Goal: Answer question/provide support: Share knowledge or assist other users

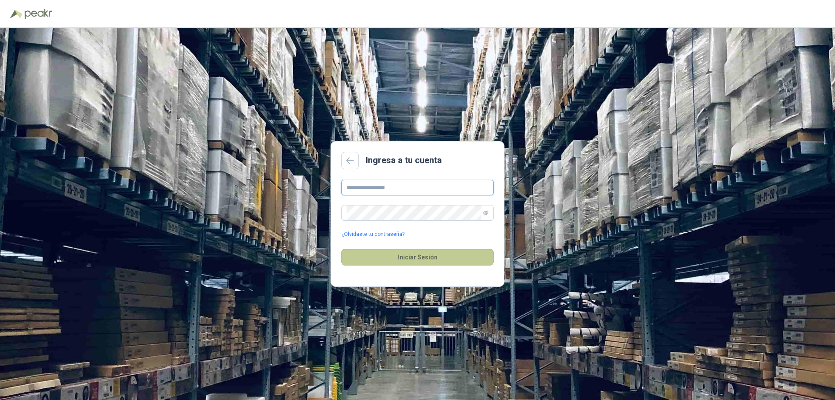
type input "**********"
click at [440, 257] on button "Iniciar Sesión" at bounding box center [417, 257] width 152 height 17
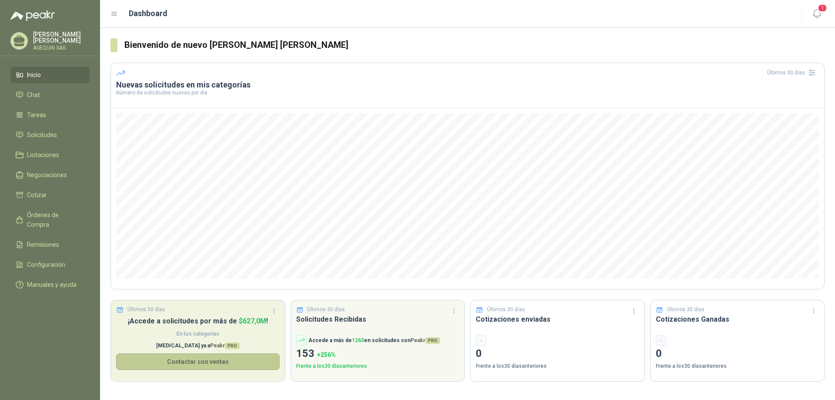
click at [228, 363] on button "Contactar con ventas" at bounding box center [197, 361] width 163 height 17
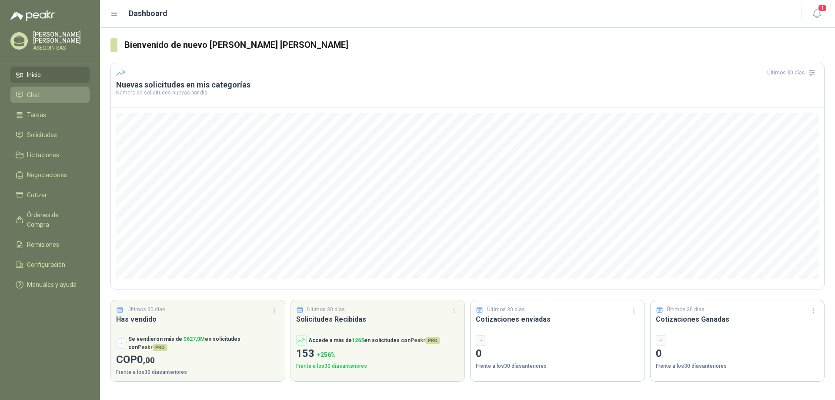
click at [38, 91] on span "Chat" at bounding box center [33, 95] width 13 height 10
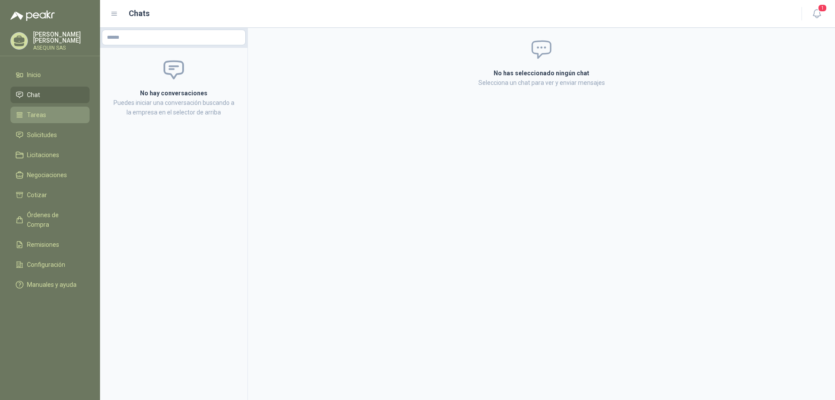
click at [44, 116] on span "Tareas" at bounding box center [36, 115] width 19 height 10
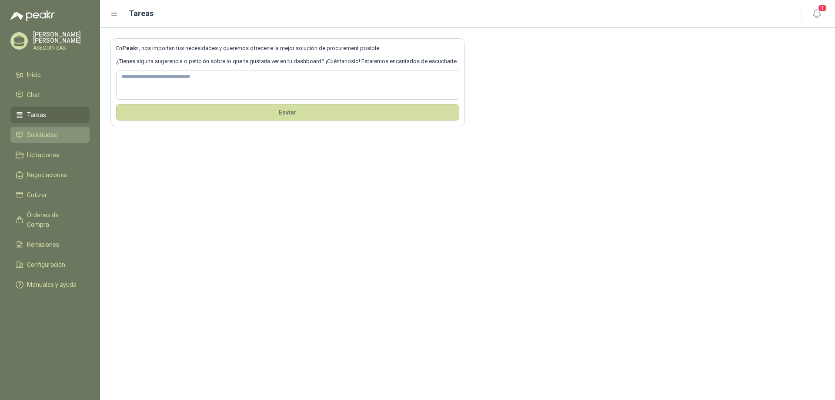
click at [52, 136] on span "Solicitudes" at bounding box center [42, 135] width 30 height 10
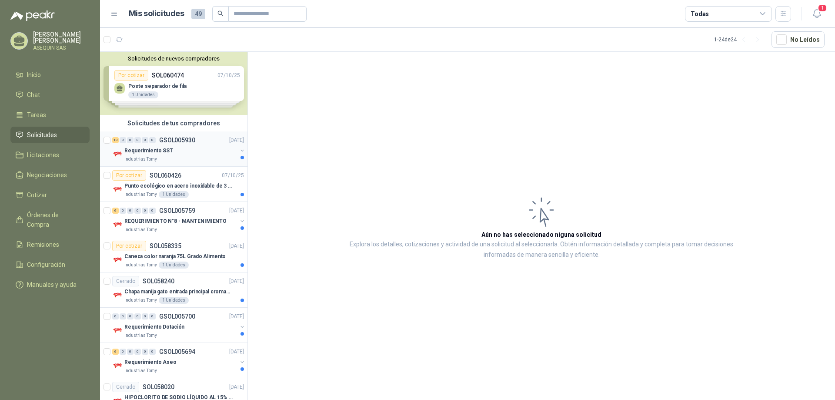
click at [144, 152] on p "Requerimiento SST" at bounding box center [148, 151] width 49 height 8
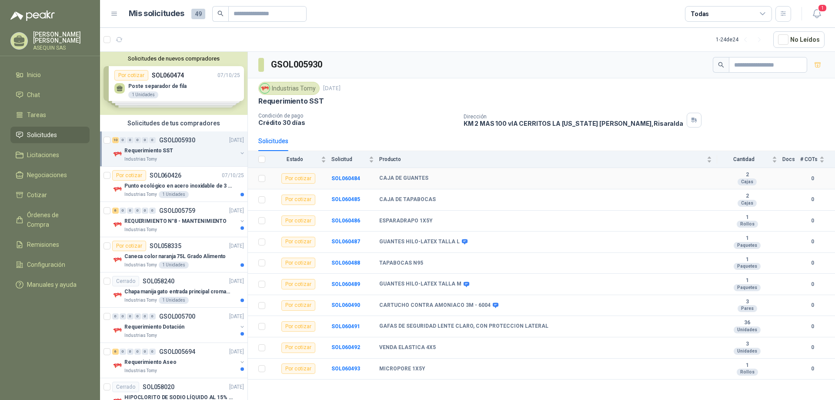
click at [402, 179] on b "CAJA DE GUANTES" at bounding box center [403, 178] width 49 height 7
click at [301, 179] on div "Por cotizar" at bounding box center [298, 178] width 34 height 10
click at [344, 178] on b "SOL060484" at bounding box center [345, 178] width 29 height 6
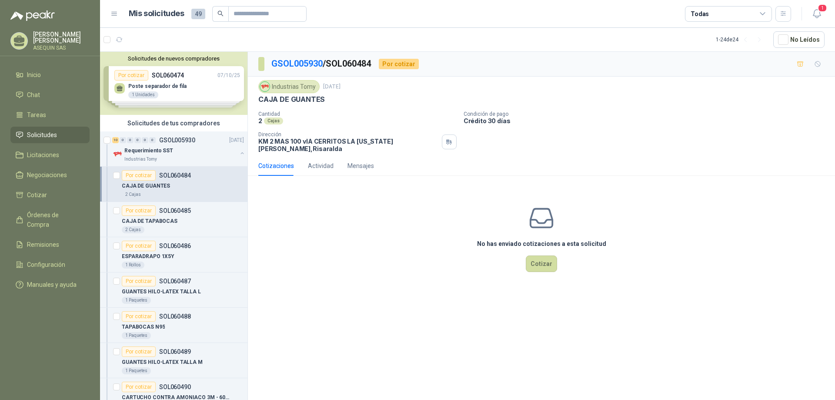
click at [409, 64] on div "Por cotizar" at bounding box center [399, 64] width 40 height 10
click at [534, 255] on button "Cotizar" at bounding box center [541, 263] width 31 height 17
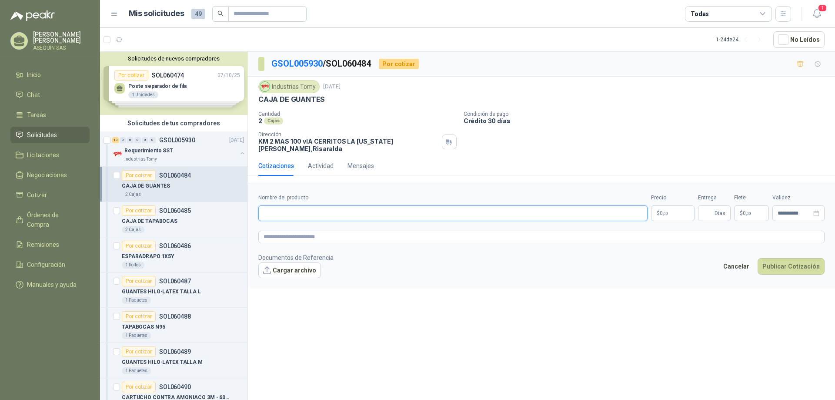
click at [285, 207] on input "Nombre del producto" at bounding box center [452, 213] width 389 height 16
type input "*"
type input "**********"
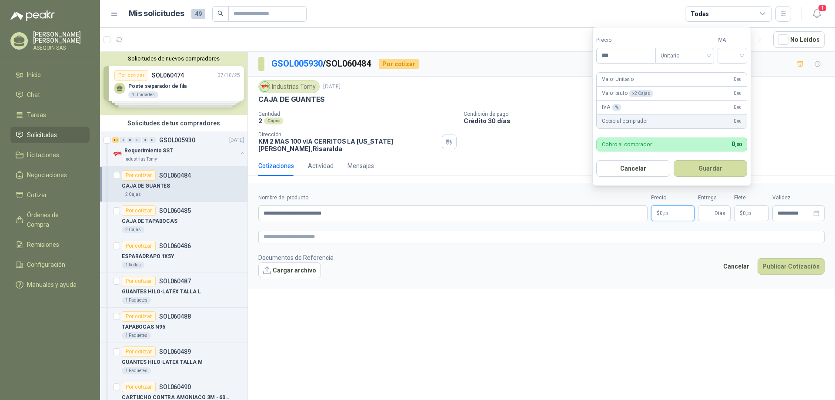
click at [680, 207] on p "$ 0 ,00" at bounding box center [672, 213] width 43 height 16
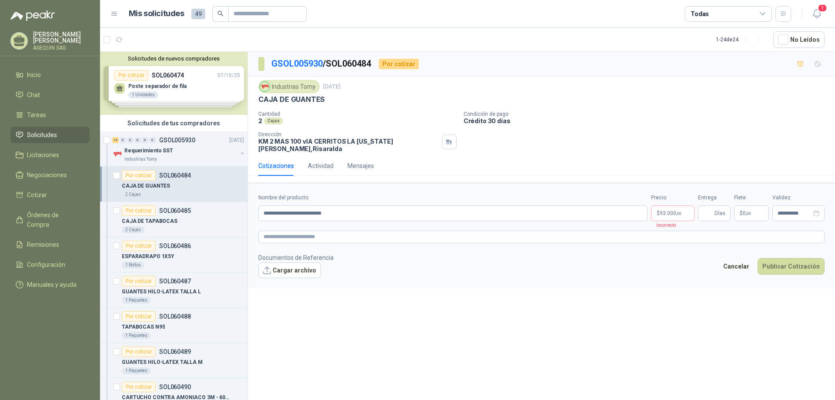
click at [572, 169] on div "Cotizaciones Actividad Mensajes" at bounding box center [541, 166] width 566 height 20
click at [676, 211] on span ",00" at bounding box center [678, 213] width 5 height 5
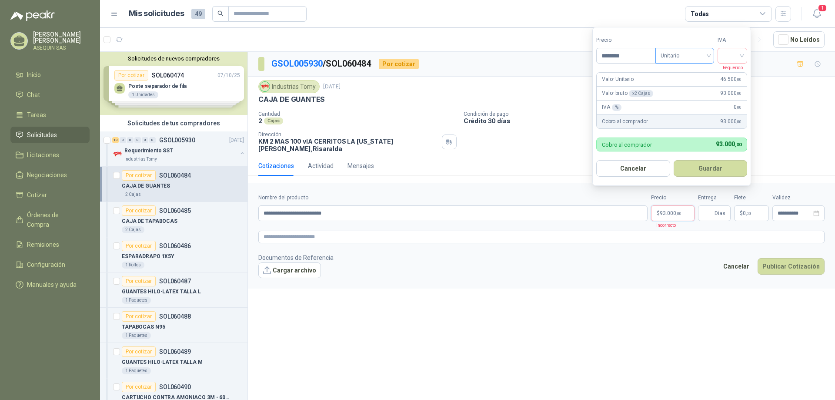
click at [709, 55] on span "Unitario" at bounding box center [684, 55] width 48 height 13
click at [687, 73] on div "Unitario" at bounding box center [686, 74] width 45 height 10
click at [744, 54] on div at bounding box center [732, 56] width 30 height 16
click at [735, 71] on div "19%" at bounding box center [734, 74] width 16 height 10
click at [700, 168] on button "Guardar" at bounding box center [711, 168] width 75 height 17
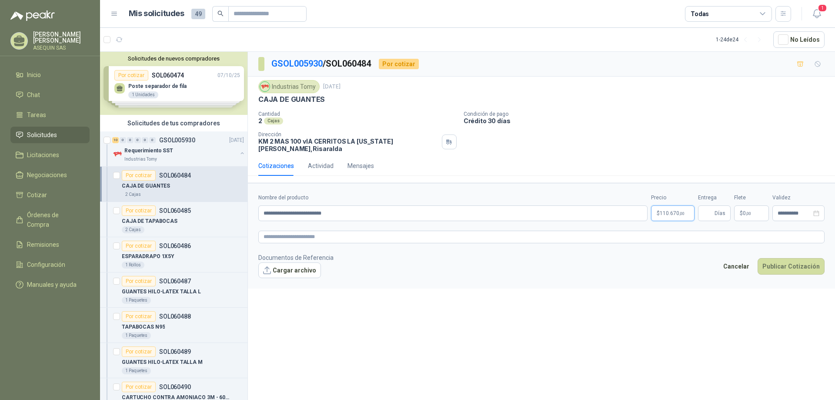
click at [687, 207] on p "$ 110.670 ,00" at bounding box center [672, 213] width 43 height 16
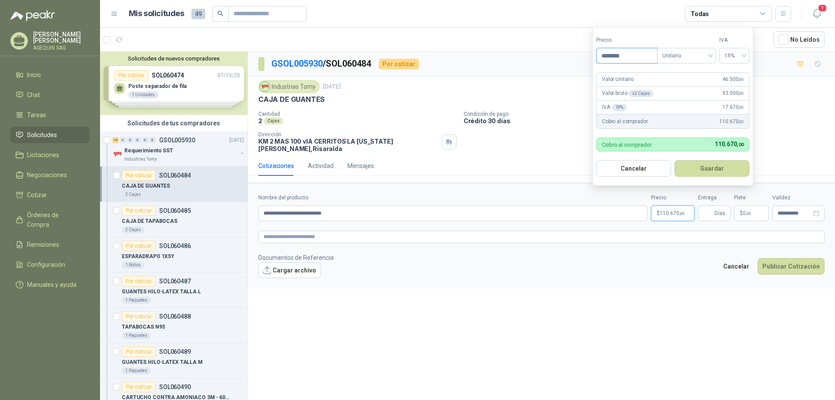
click at [631, 57] on input "********" at bounding box center [627, 55] width 60 height 15
type input "********"
click at [567, 129] on div "Cantidad 2 Cajas Condición de pago Crédito 30 [PERSON_NAME] Dirección KM 2 MAS …" at bounding box center [541, 131] width 566 height 41
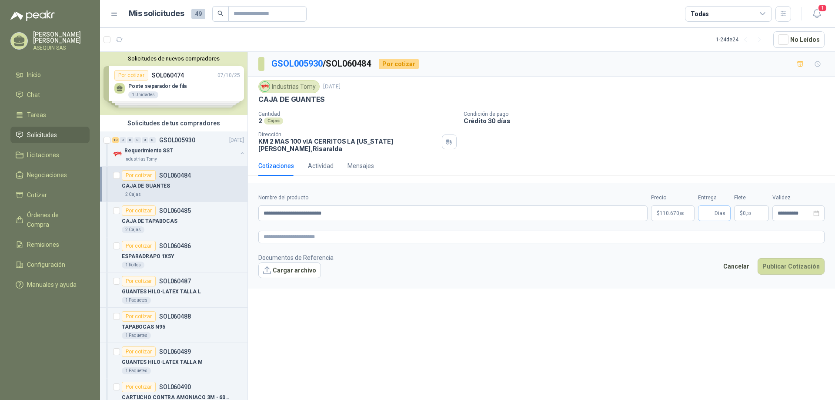
click at [720, 209] on span "Días" at bounding box center [719, 213] width 11 height 15
type input "*"
click at [704, 245] on form "**********" at bounding box center [541, 235] width 587 height 105
click at [784, 210] on input "**********" at bounding box center [794, 213] width 34 height 6
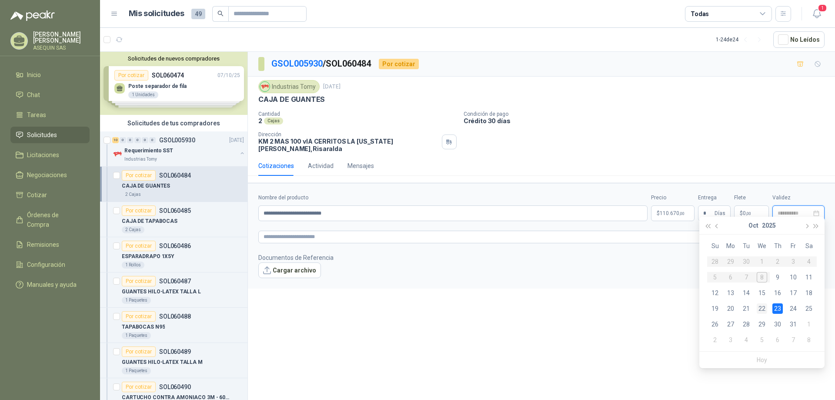
type input "**********"
click at [761, 309] on div "22" at bounding box center [762, 308] width 10 height 10
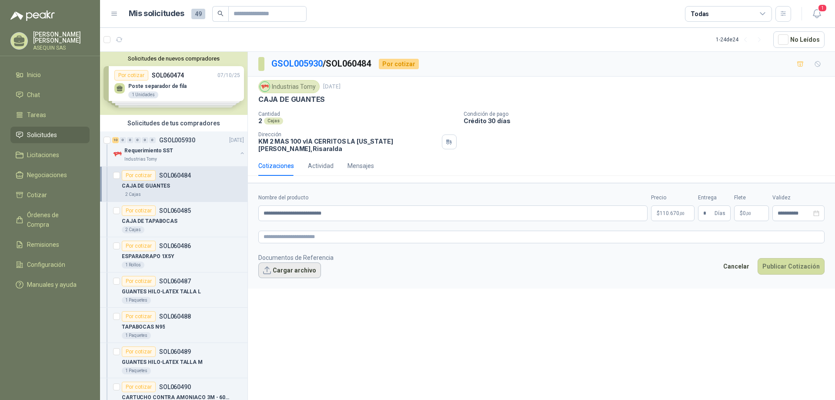
click at [286, 266] on button "Cargar archivo" at bounding box center [289, 270] width 63 height 16
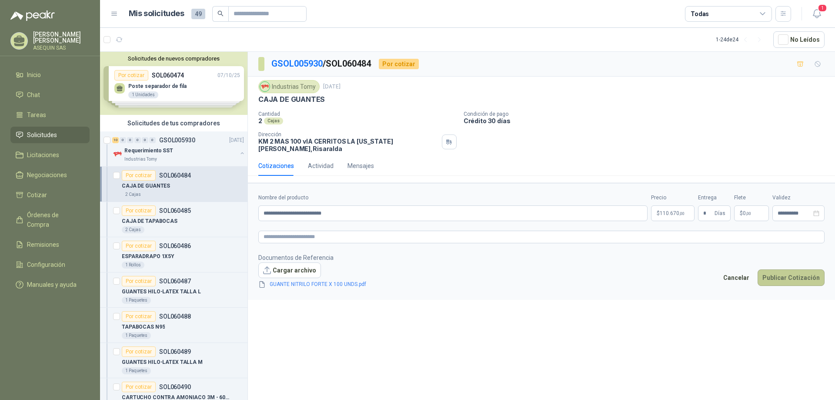
click at [789, 270] on button "Publicar Cotización" at bounding box center [790, 277] width 67 height 17
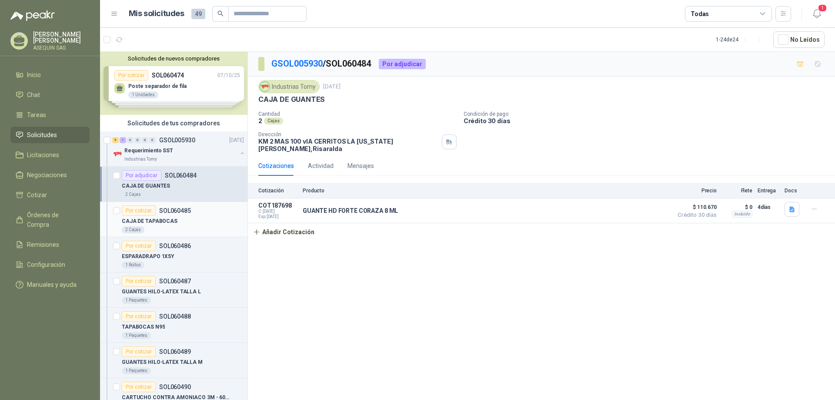
click at [156, 220] on p "CAJA DE TAPABOCAS" at bounding box center [150, 221] width 56 height 8
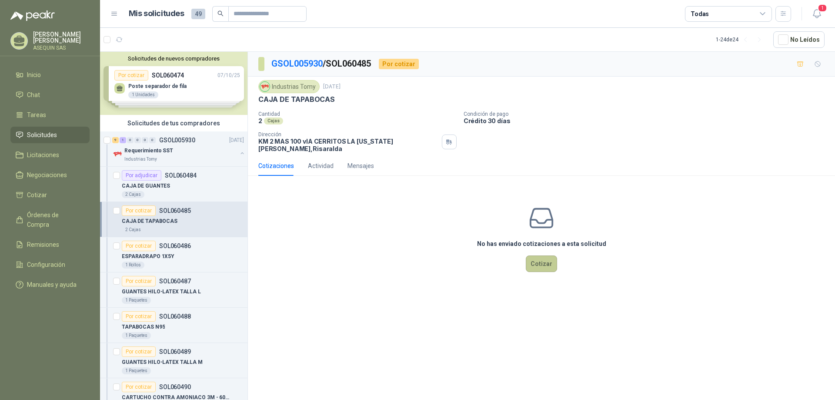
click at [537, 255] on button "Cotizar" at bounding box center [541, 263] width 31 height 17
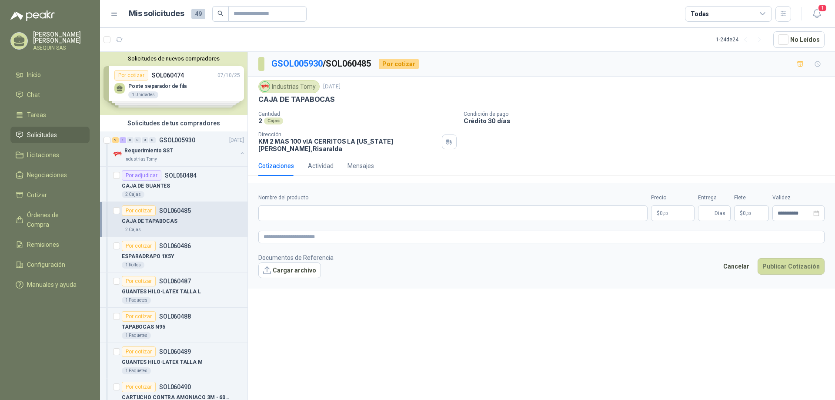
click at [677, 207] on p "$ 0 ,00" at bounding box center [672, 213] width 43 height 16
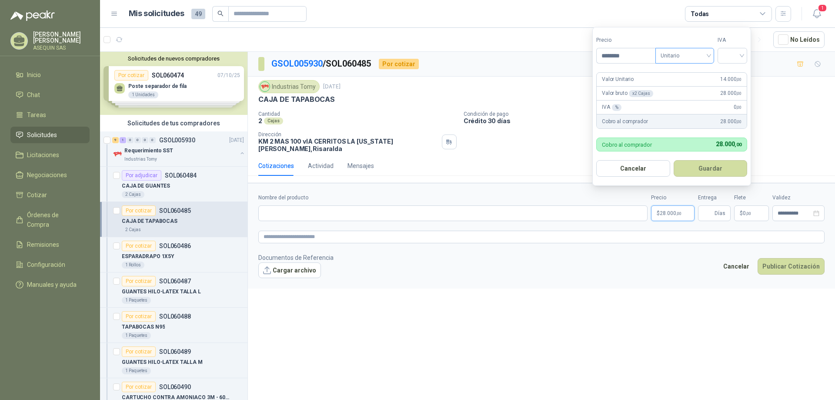
click at [709, 55] on span "Unitario" at bounding box center [684, 55] width 48 height 13
type input "********"
click at [691, 71] on div "Unitario" at bounding box center [686, 74] width 45 height 10
click at [744, 55] on div at bounding box center [732, 56] width 30 height 16
click at [736, 70] on div "19%" at bounding box center [734, 74] width 16 height 10
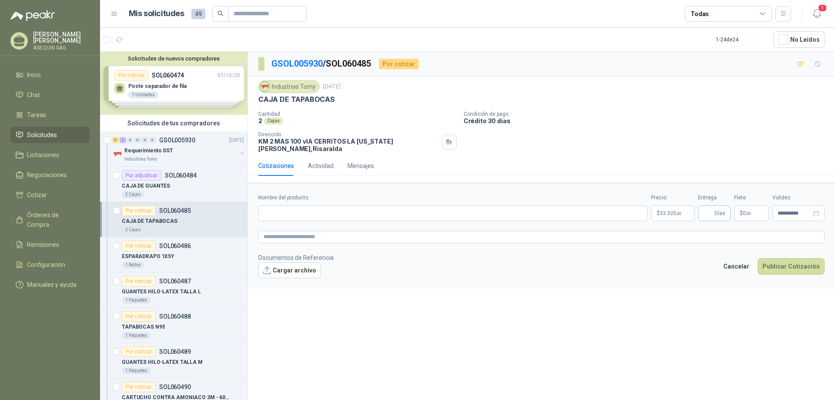
click at [717, 208] on span "Días" at bounding box center [719, 213] width 11 height 15
type input "*"
click at [801, 210] on input "**********" at bounding box center [794, 213] width 34 height 6
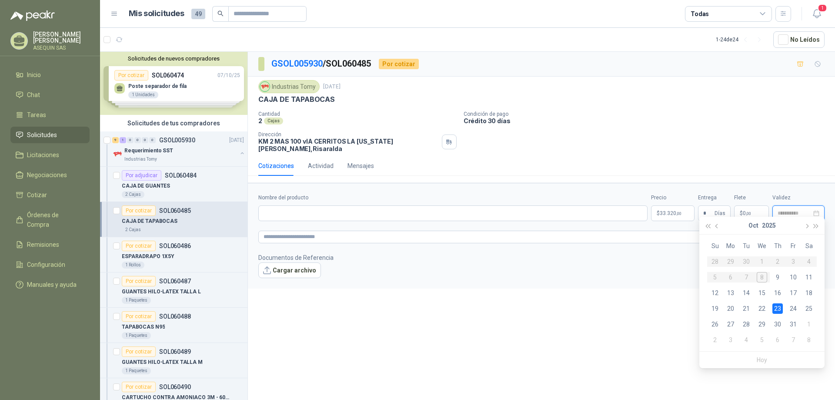
type input "**********"
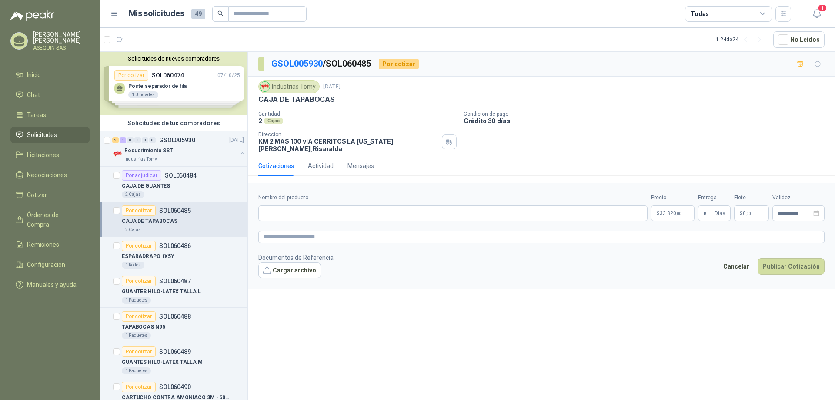
click at [668, 267] on footer "Documentos de Referencia Cargar archivo Cancelar Publicar Cotización" at bounding box center [541, 265] width 566 height 25
click at [290, 264] on button "Cargar archivo" at bounding box center [289, 270] width 63 height 16
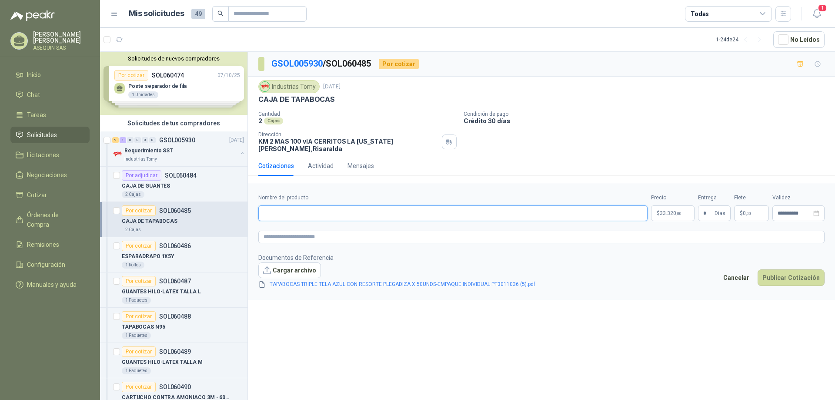
click at [279, 206] on input "Nombre del producto" at bounding box center [452, 213] width 389 height 16
type input "**********"
click at [681, 208] on p "$ 33.320 ,00" at bounding box center [672, 213] width 43 height 16
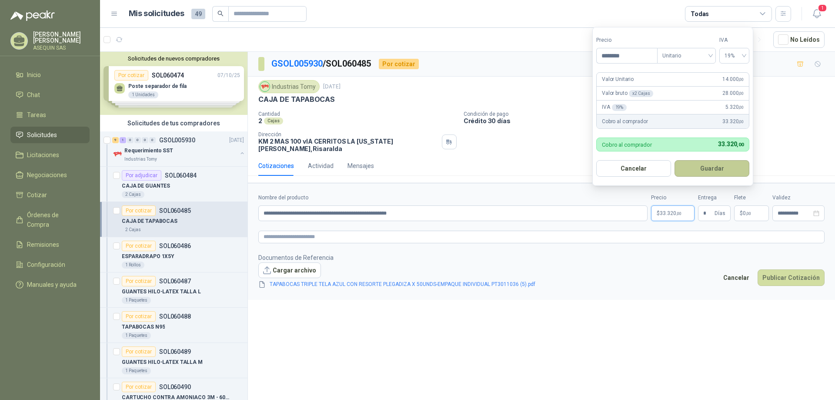
click at [716, 168] on button "Guardar" at bounding box center [711, 168] width 75 height 17
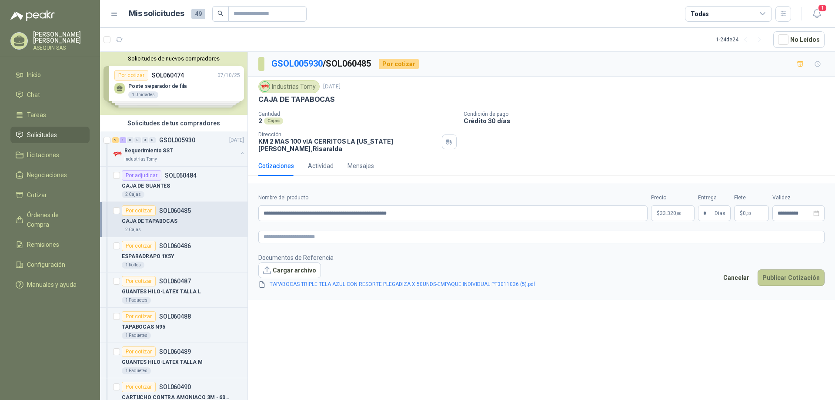
click at [785, 269] on button "Publicar Cotización" at bounding box center [790, 277] width 67 height 17
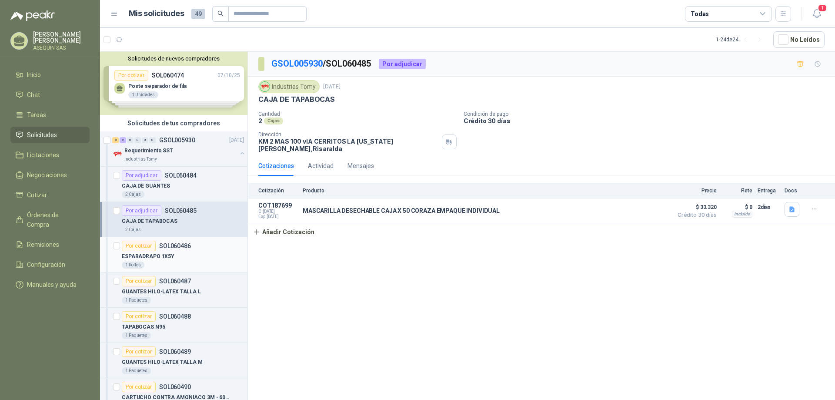
click at [147, 247] on div "Por cotizar" at bounding box center [139, 245] width 34 height 10
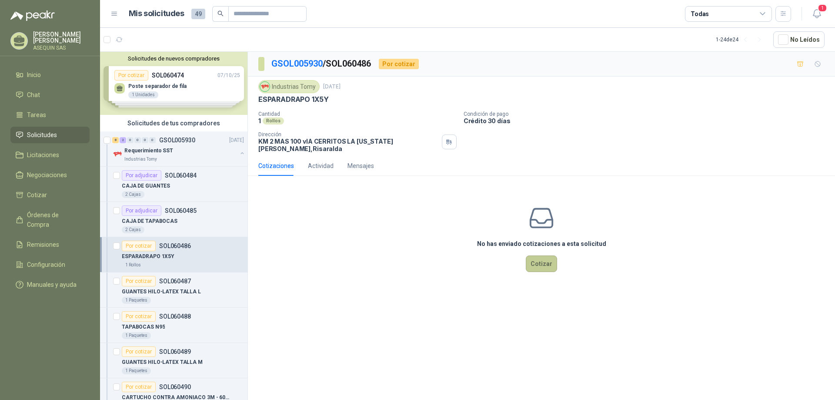
click at [532, 258] on button "Cotizar" at bounding box center [541, 263] width 31 height 17
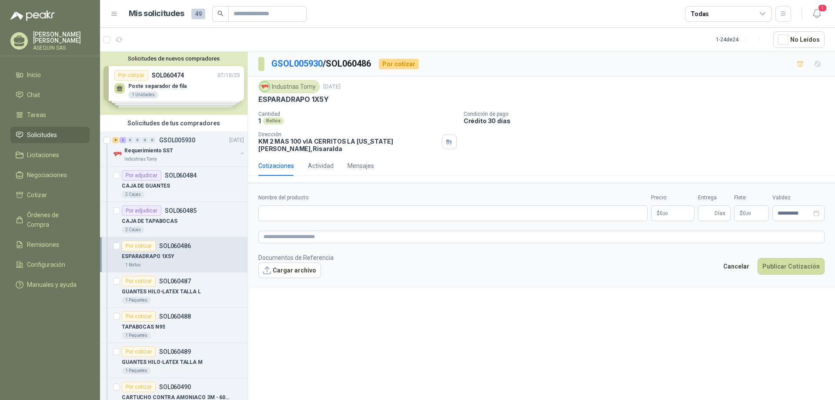
click at [670, 208] on p "$ 0 ,00" at bounding box center [672, 213] width 43 height 16
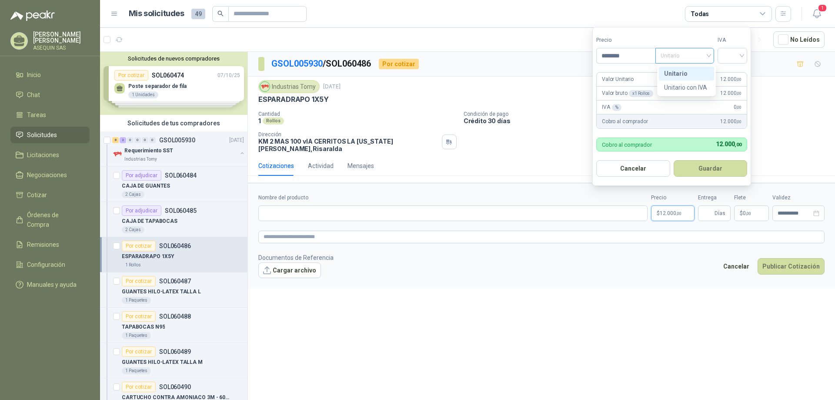
click at [708, 55] on span "Unitario" at bounding box center [684, 55] width 48 height 13
type input "********"
click at [686, 74] on div "Unitario" at bounding box center [686, 74] width 45 height 10
click at [744, 54] on div at bounding box center [732, 56] width 30 height 16
click at [731, 73] on div "19%" at bounding box center [734, 74] width 16 height 10
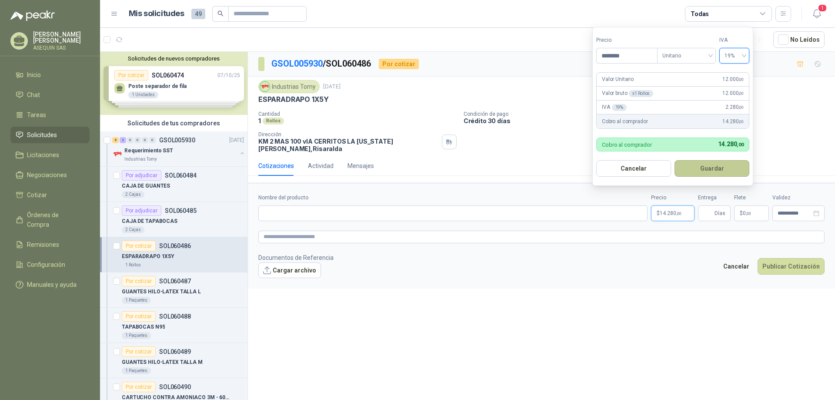
click at [707, 171] on button "Guardar" at bounding box center [711, 168] width 75 height 17
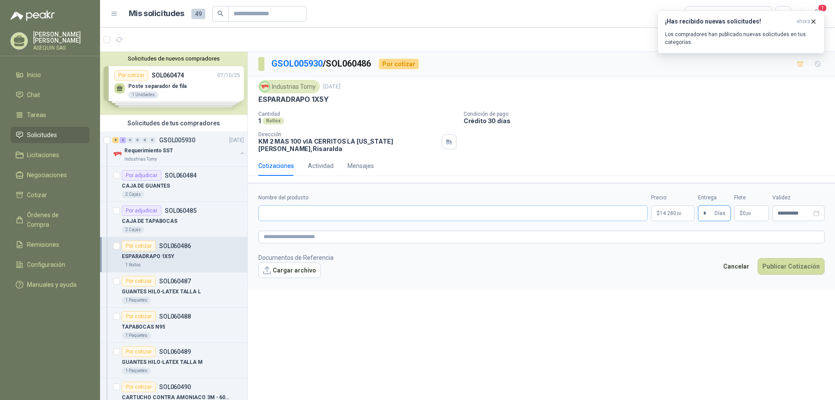
type input "*"
click at [300, 209] on input "Nombre del producto" at bounding box center [452, 213] width 389 height 16
type input "**********"
click at [288, 264] on button "Cargar archivo" at bounding box center [289, 270] width 63 height 16
click at [788, 258] on button "Publicar Cotización" at bounding box center [790, 266] width 67 height 17
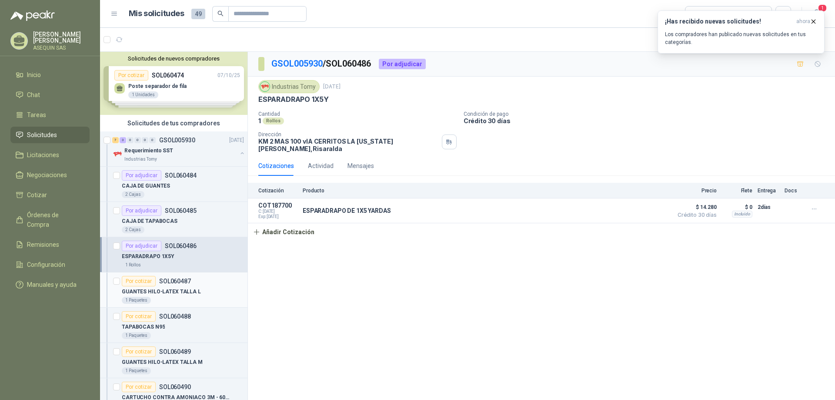
click at [146, 281] on div "Por cotizar" at bounding box center [139, 281] width 34 height 10
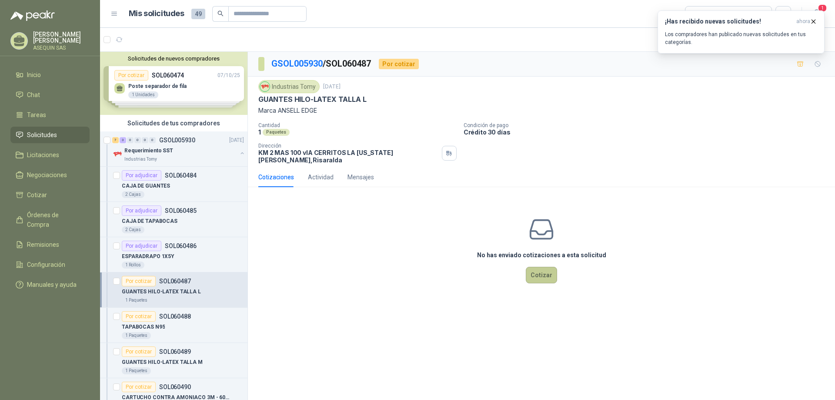
click at [545, 270] on button "Cotizar" at bounding box center [541, 275] width 31 height 17
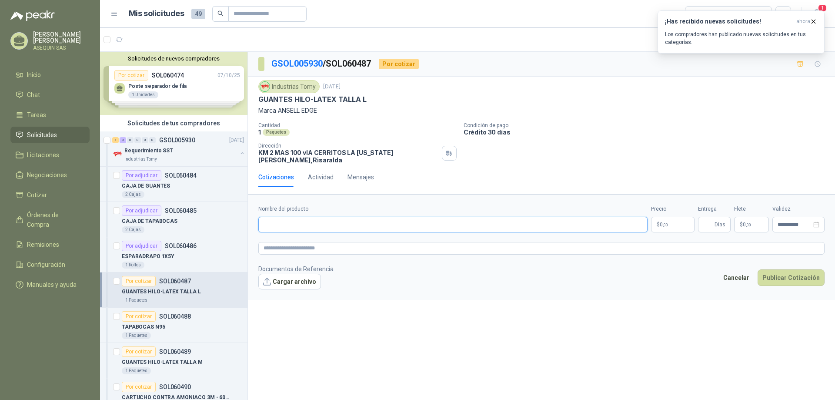
click at [272, 221] on input "Nombre del producto" at bounding box center [452, 225] width 389 height 16
click at [667, 222] on span ",00" at bounding box center [665, 224] width 5 height 5
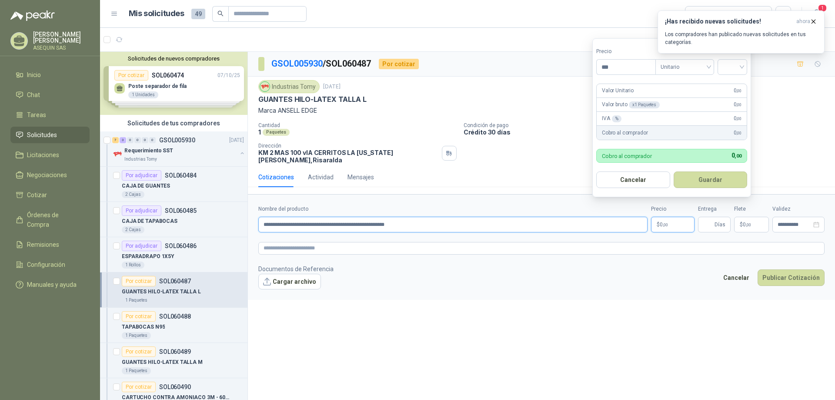
click at [428, 220] on input "**********" at bounding box center [452, 225] width 389 height 16
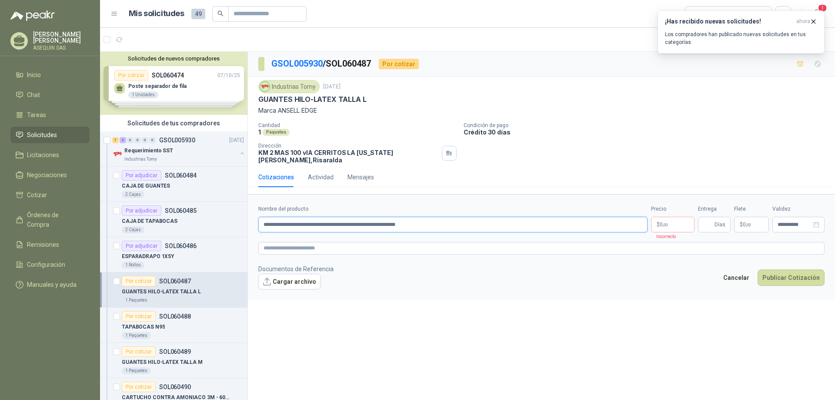
type input "**********"
click at [679, 218] on p "$ 0 ,00" at bounding box center [672, 225] width 43 height 16
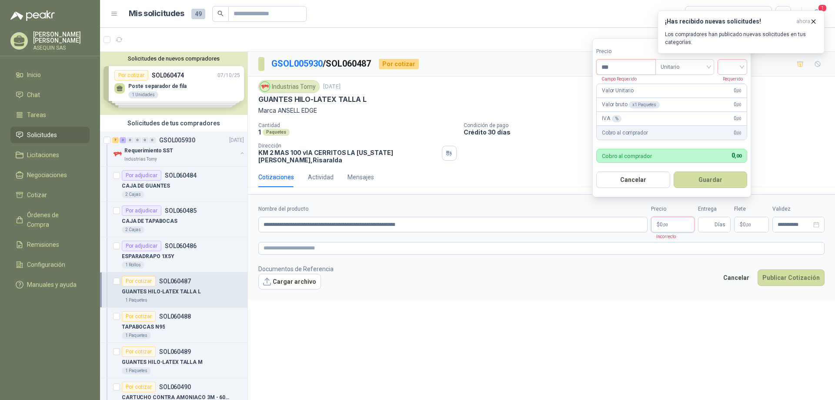
click at [637, 67] on input "***" at bounding box center [626, 67] width 59 height 15
click at [713, 65] on div "Unitario" at bounding box center [684, 67] width 59 height 16
click at [619, 65] on input "***" at bounding box center [626, 67] width 59 height 15
type input "********"
click at [674, 171] on button "Guardar" at bounding box center [711, 179] width 74 height 17
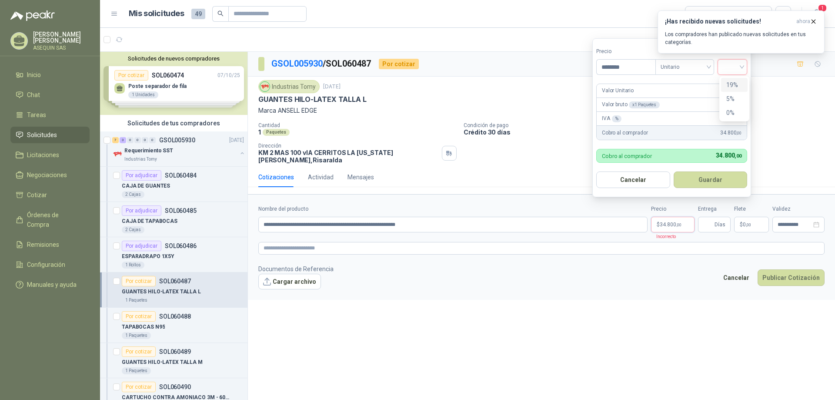
click at [742, 64] on input "search" at bounding box center [732, 66] width 19 height 13
click at [731, 86] on div "19%" at bounding box center [734, 85] width 16 height 10
click at [702, 179] on button "Guardar" at bounding box center [711, 179] width 75 height 17
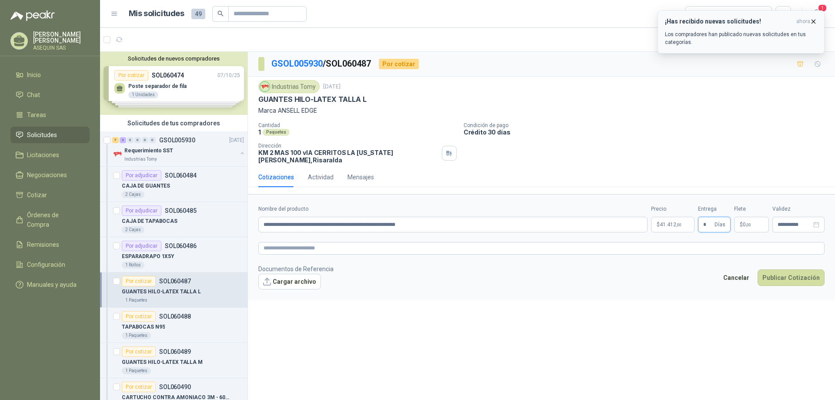
type input "*"
click at [813, 21] on icon "button" at bounding box center [813, 21] width 3 height 3
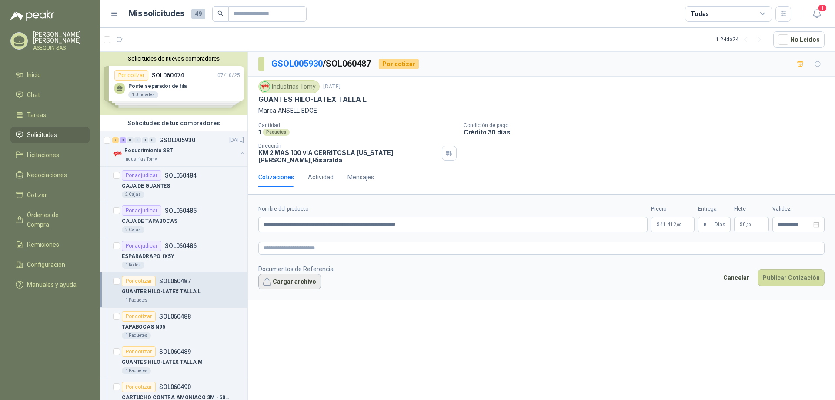
click at [295, 277] on button "Cargar archivo" at bounding box center [289, 282] width 63 height 16
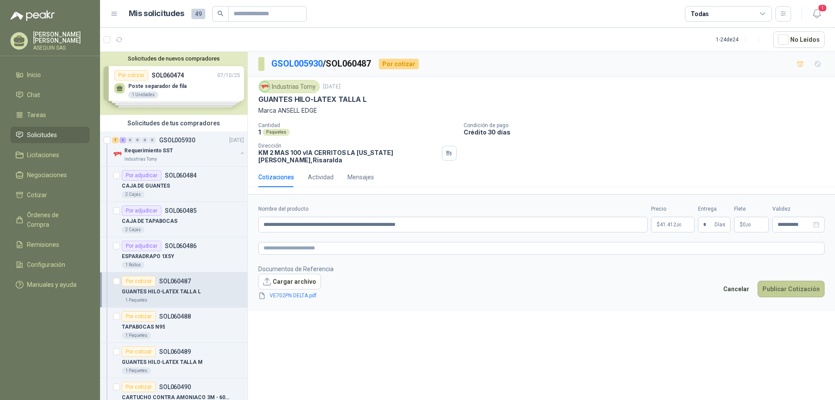
click at [780, 280] on button "Publicar Cotización" at bounding box center [790, 288] width 67 height 17
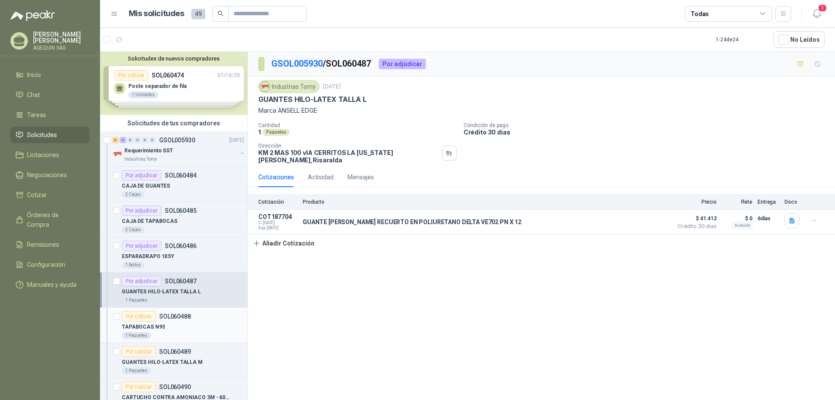
click at [149, 316] on div "Por cotizar" at bounding box center [139, 316] width 34 height 10
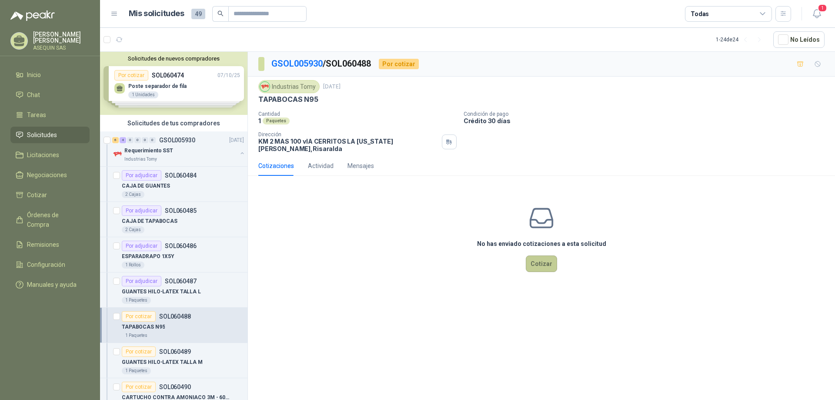
click at [540, 259] on button "Cotizar" at bounding box center [541, 263] width 31 height 17
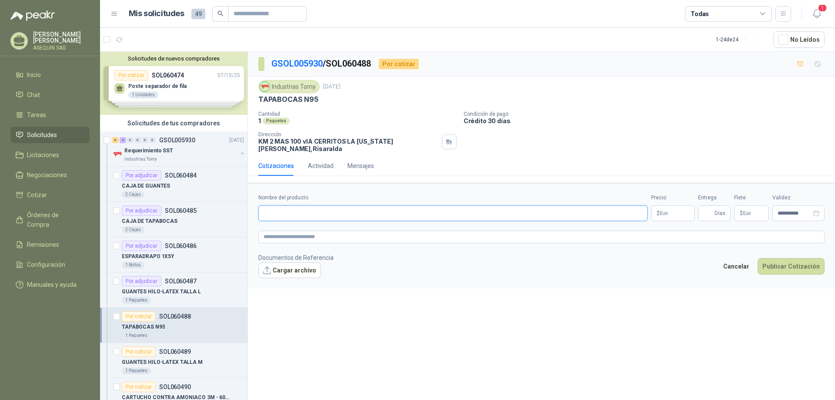
click at [339, 210] on input "Nombre del producto" at bounding box center [452, 213] width 389 height 16
type input "**********"
click at [677, 208] on p "$ 0 ,00" at bounding box center [672, 213] width 43 height 16
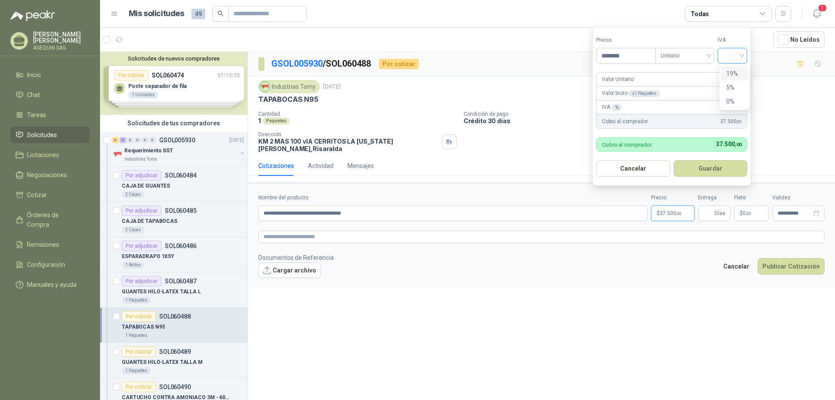
click at [744, 54] on div at bounding box center [732, 56] width 30 height 16
type input "********"
click at [734, 74] on div "19%" at bounding box center [734, 74] width 16 height 10
click at [707, 168] on button "Guardar" at bounding box center [711, 168] width 75 height 17
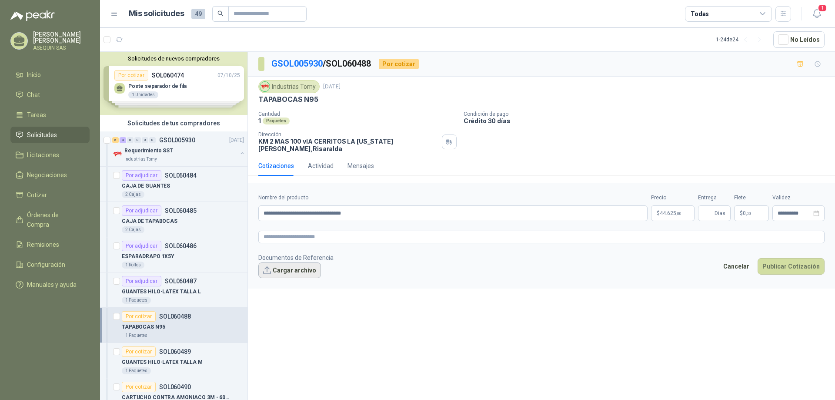
click at [287, 266] on button "Cargar archivo" at bounding box center [289, 270] width 63 height 16
click at [292, 266] on button "Cargar archivo" at bounding box center [289, 270] width 63 height 16
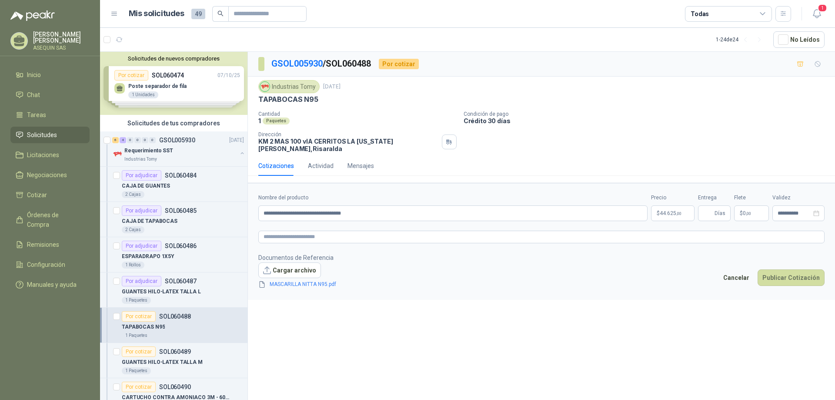
click at [138, 314] on div "Por cotizar" at bounding box center [139, 316] width 34 height 10
click at [144, 315] on div "Por cotizar" at bounding box center [139, 316] width 34 height 10
click at [802, 269] on button "Publicar Cotización" at bounding box center [790, 277] width 67 height 17
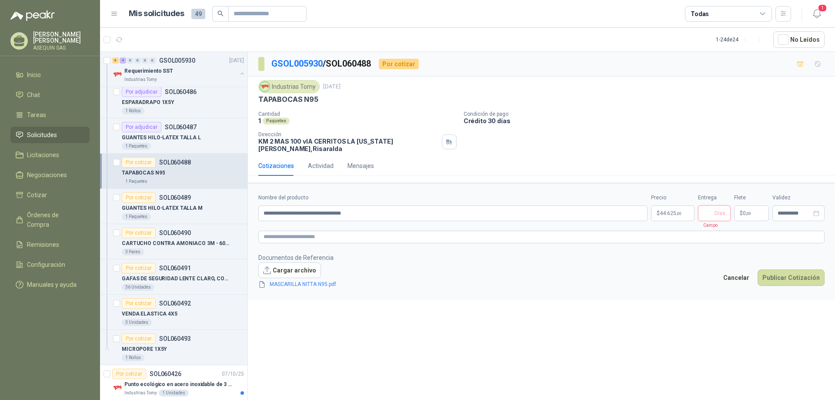
scroll to position [130, 0]
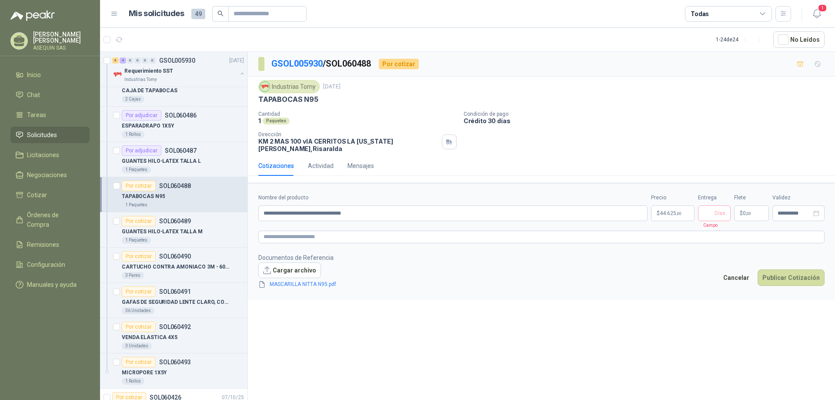
click at [146, 185] on div "Por cotizar" at bounding box center [139, 185] width 34 height 10
click at [174, 222] on p "SOL060489" at bounding box center [175, 221] width 32 height 6
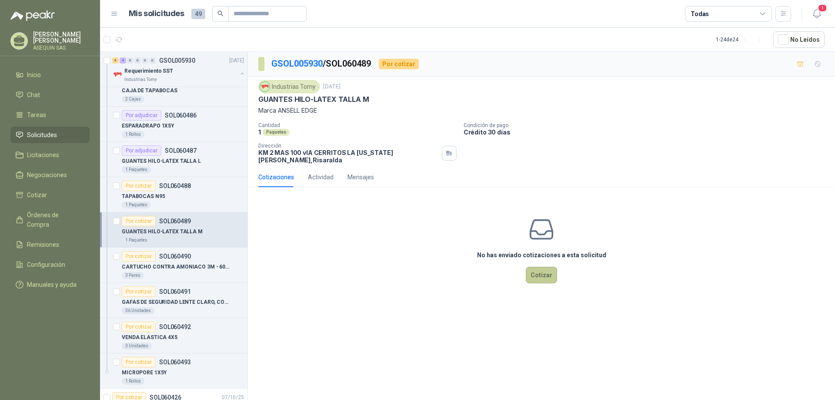
click at [540, 270] on button "Cotizar" at bounding box center [541, 275] width 31 height 17
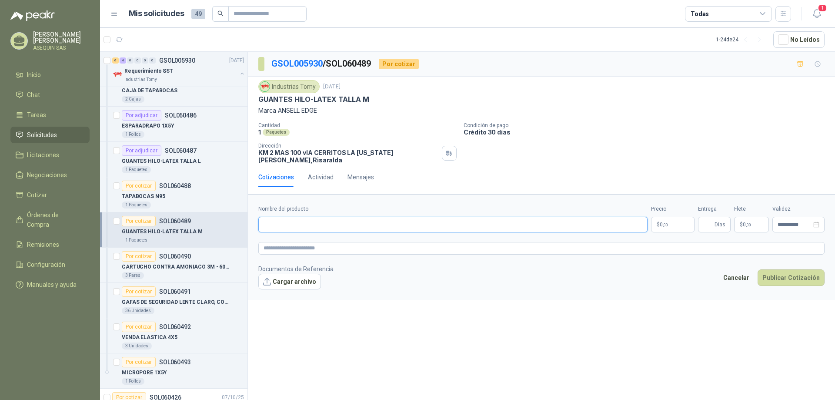
click at [309, 217] on input "Nombre del producto" at bounding box center [452, 225] width 389 height 16
click at [449, 220] on input "**********" at bounding box center [452, 225] width 389 height 16
type input "**********"
click at [173, 155] on div "Por adjudicar SOL060487" at bounding box center [159, 150] width 75 height 10
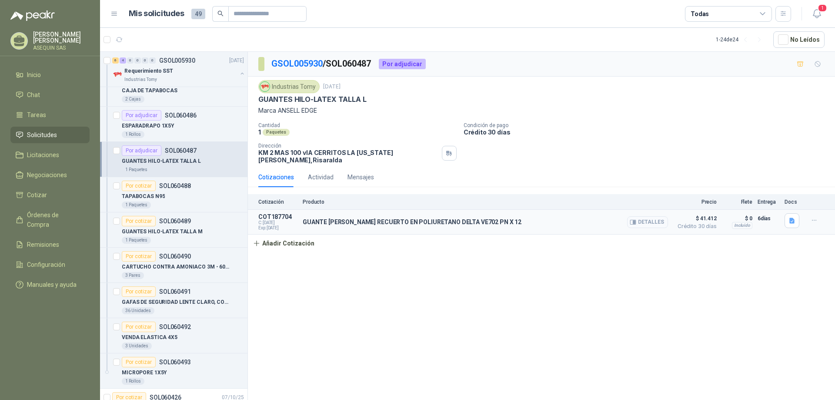
click at [654, 216] on button "Detalles" at bounding box center [647, 222] width 41 height 12
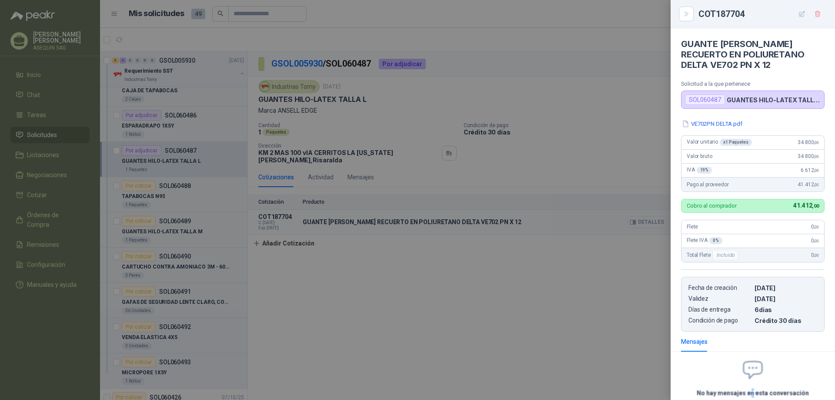
scroll to position [72, 0]
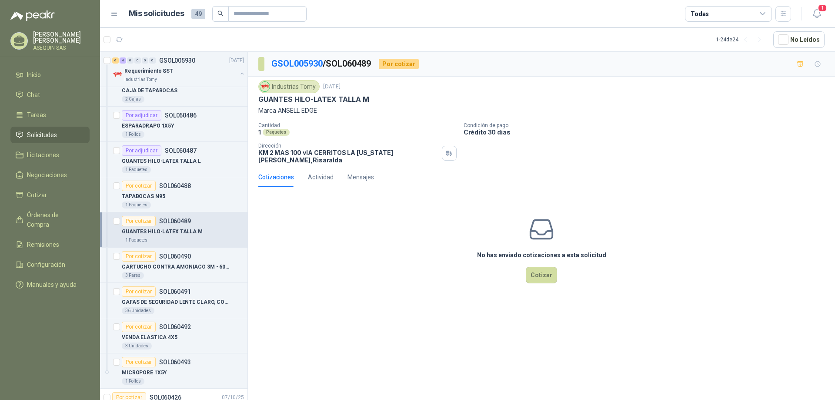
click at [206, 230] on div "GUANTES HILO-LATEX TALLA M" at bounding box center [183, 231] width 122 height 10
click at [171, 190] on div "Por cotizar SOL060488" at bounding box center [156, 185] width 69 height 10
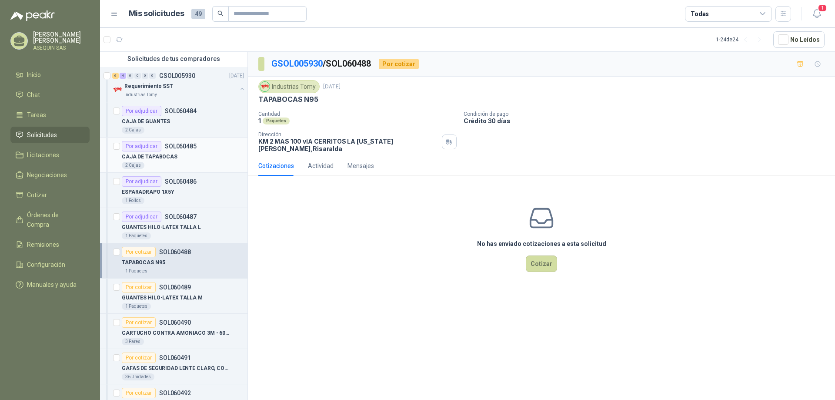
scroll to position [87, 0]
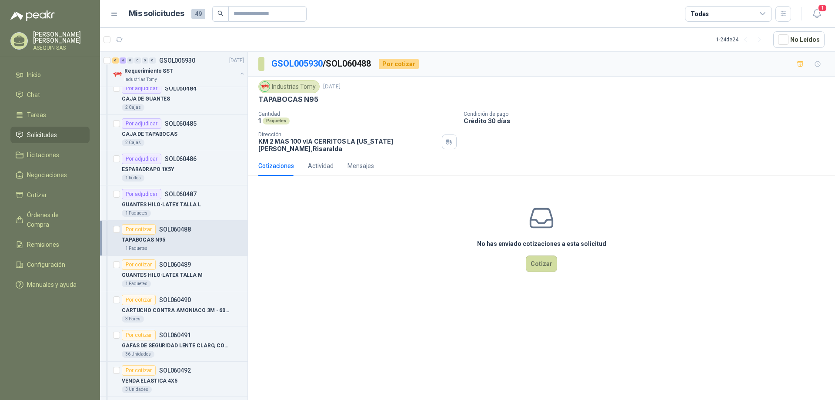
click at [147, 232] on div "Por cotizar" at bounding box center [139, 229] width 34 height 10
click at [543, 259] on button "Cotizar" at bounding box center [541, 263] width 31 height 17
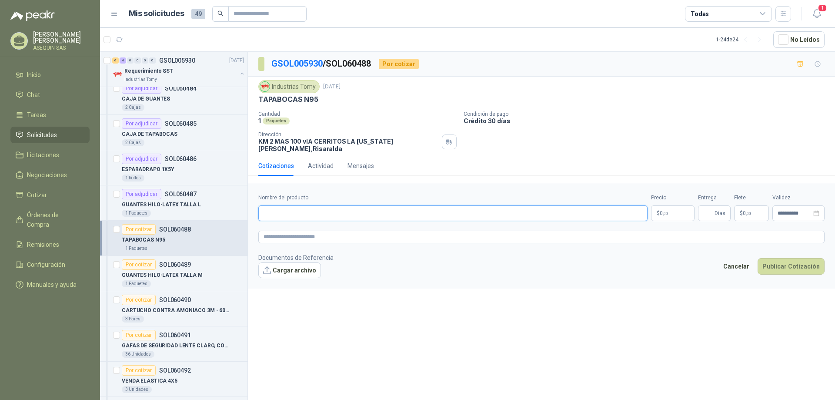
click at [317, 209] on input "Nombre del producto" at bounding box center [452, 213] width 389 height 16
type input "**********"
click at [676, 208] on p "$ 0 ,00" at bounding box center [672, 213] width 43 height 16
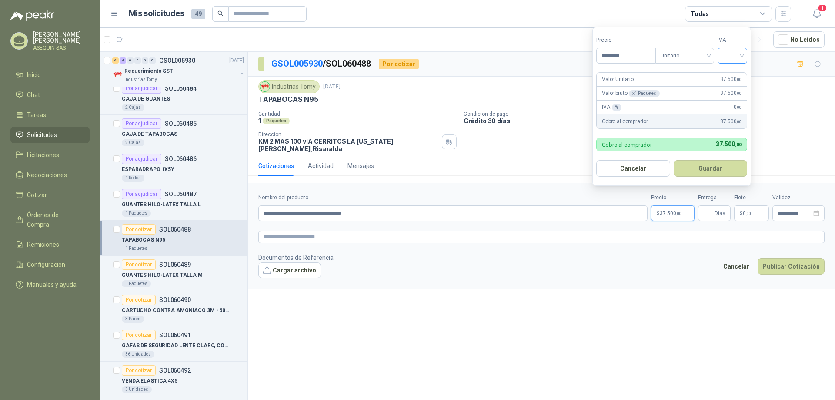
type input "********"
click at [742, 53] on input "search" at bounding box center [732, 54] width 19 height 13
click at [732, 72] on div "19%" at bounding box center [734, 74] width 16 height 10
click at [704, 167] on button "Guardar" at bounding box center [711, 168] width 75 height 17
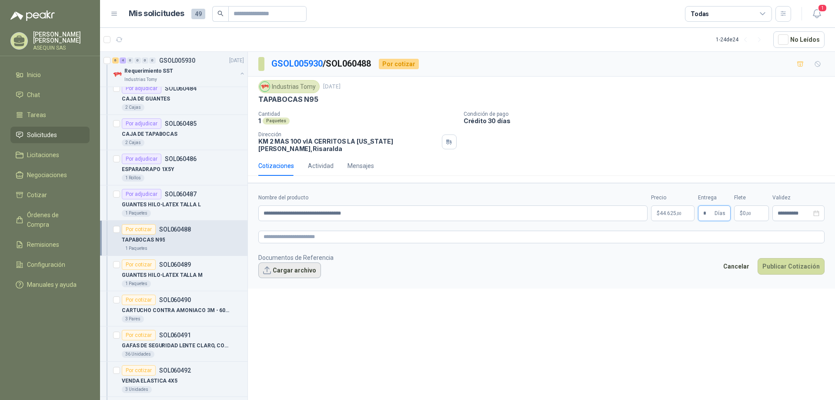
type input "*"
click at [301, 264] on button "Cargar archivo" at bounding box center [289, 270] width 63 height 16
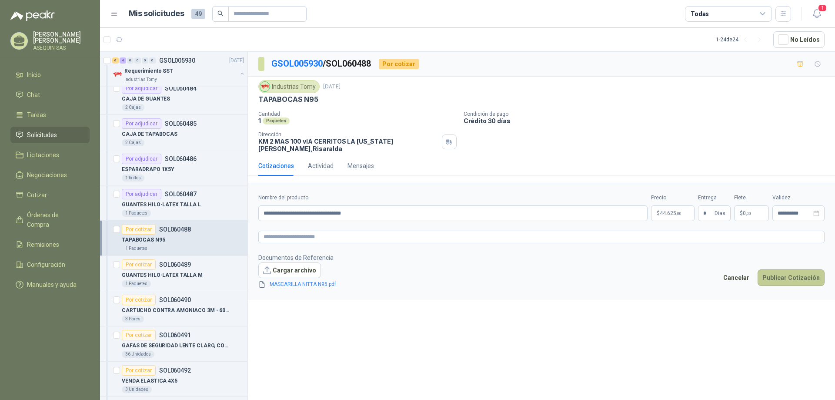
click at [786, 271] on button "Publicar Cotización" at bounding box center [790, 277] width 67 height 17
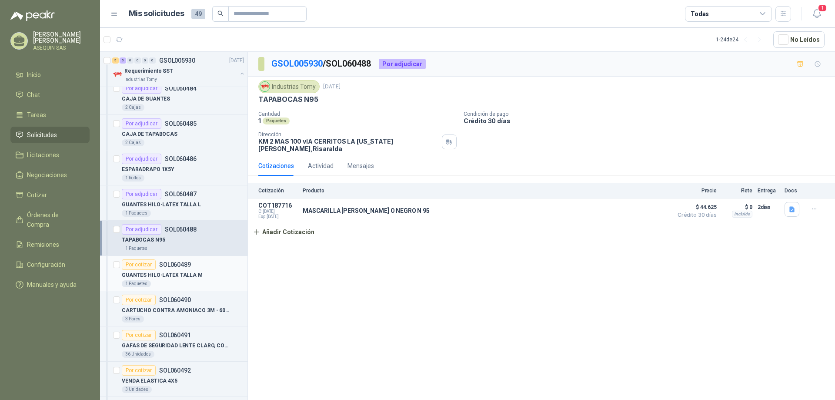
click at [171, 271] on p "GUANTES HILO-LATEX TALLA M" at bounding box center [162, 275] width 81 height 8
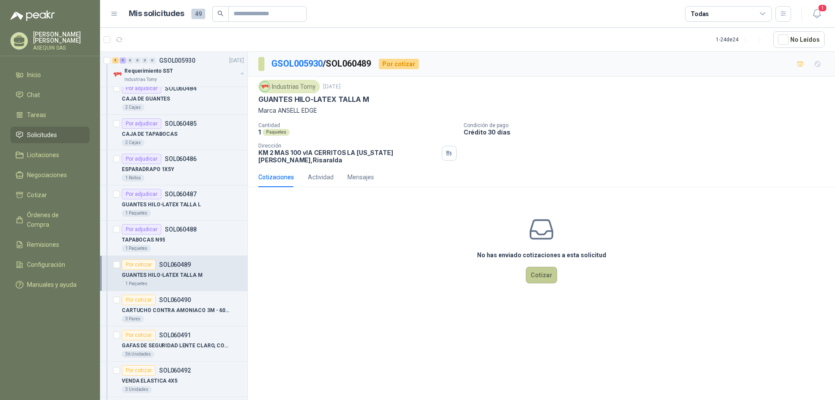
click at [544, 270] on button "Cotizar" at bounding box center [541, 275] width 31 height 17
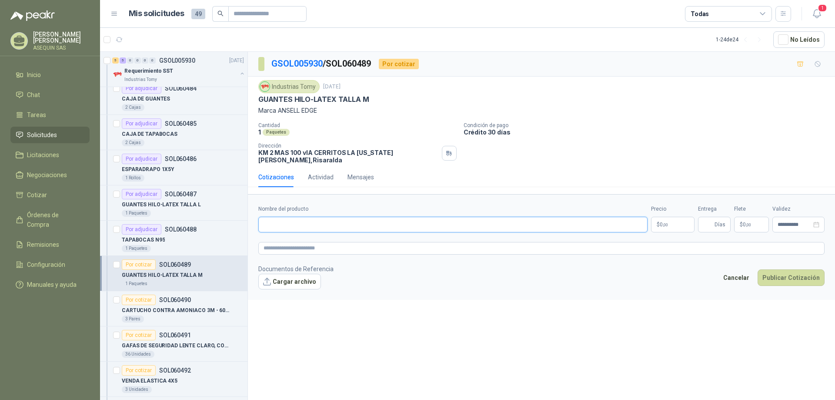
click at [293, 217] on input "Nombre del producto" at bounding box center [452, 225] width 389 height 16
type input "**********"
click at [674, 217] on p "$ 0 ,00" at bounding box center [672, 225] width 43 height 16
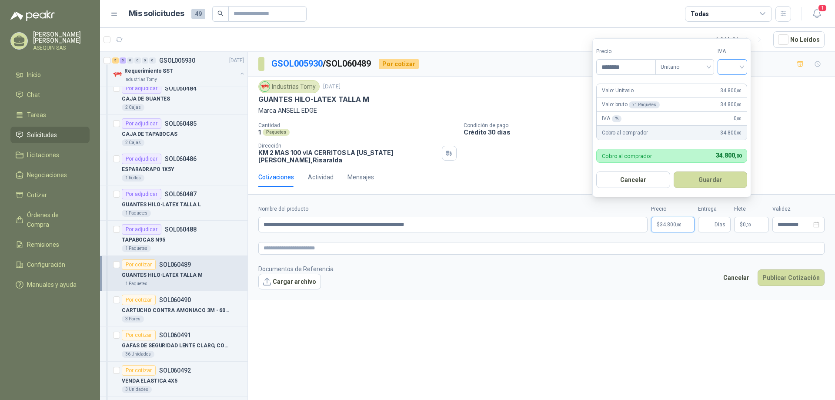
click at [744, 64] on div at bounding box center [732, 67] width 30 height 16
type input "********"
click at [737, 84] on div "19%" at bounding box center [734, 85] width 16 height 10
click at [711, 177] on button "Guardar" at bounding box center [711, 179] width 75 height 17
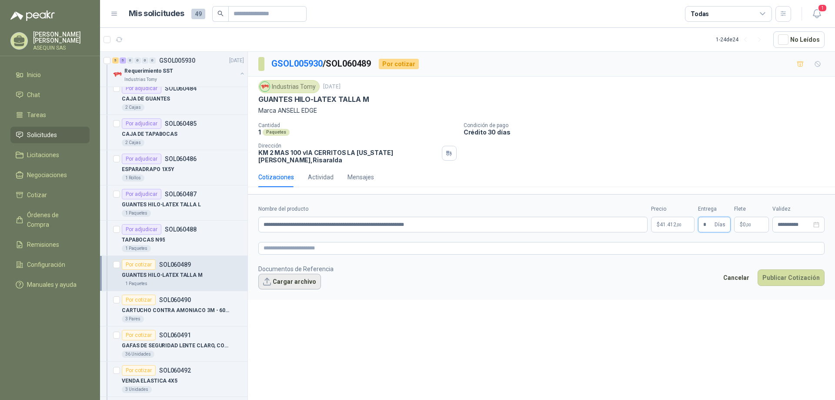
type input "*"
click at [289, 274] on button "Cargar archivo" at bounding box center [289, 282] width 63 height 16
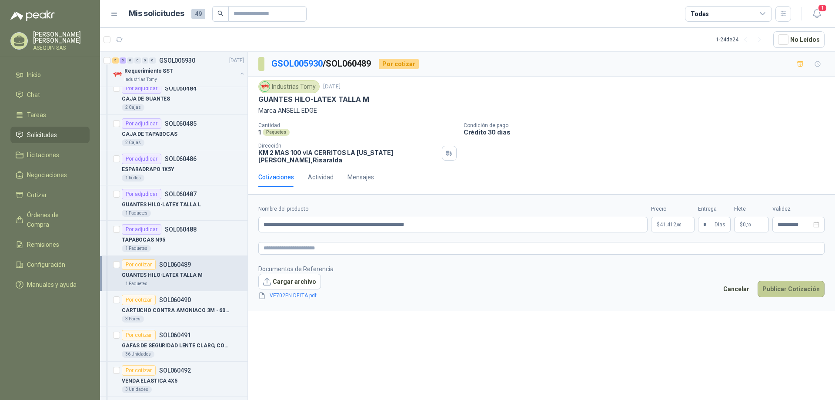
click at [788, 280] on button "Publicar Cotización" at bounding box center [790, 288] width 67 height 17
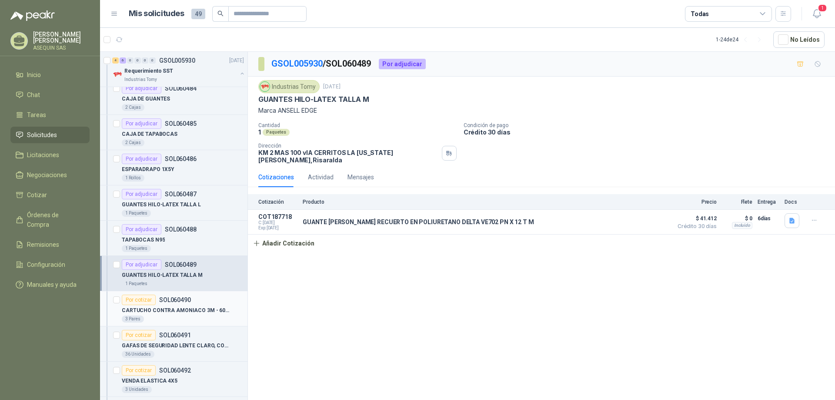
click at [160, 303] on div "Por cotizar SOL060490" at bounding box center [156, 299] width 69 height 10
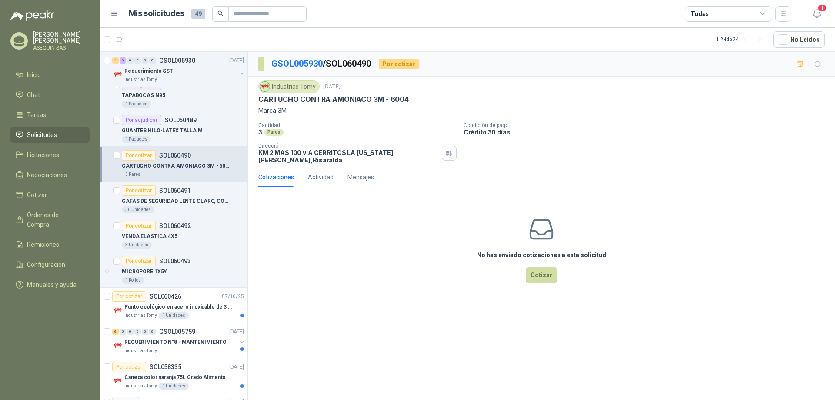
scroll to position [261, 0]
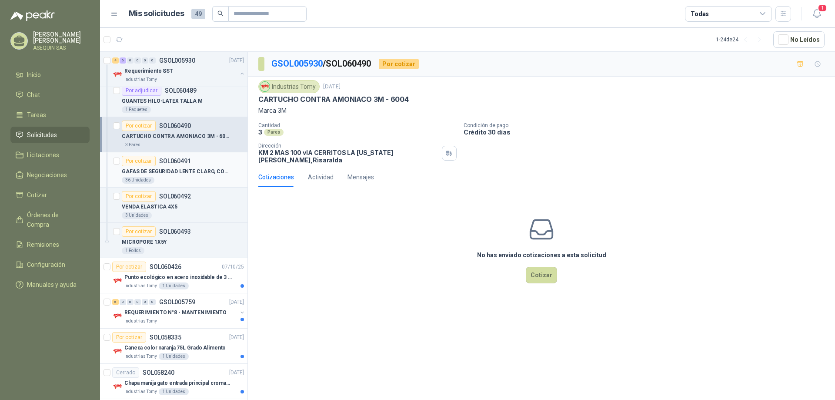
click at [171, 170] on p "GAFAS DE SEGURIDAD LENTE CLARO, CON PROTECCION LATERAL" at bounding box center [176, 171] width 108 height 8
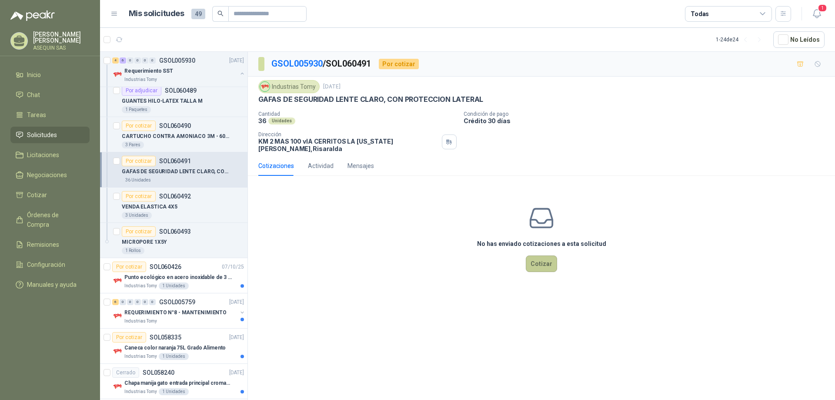
click at [536, 256] on button "Cotizar" at bounding box center [541, 263] width 31 height 17
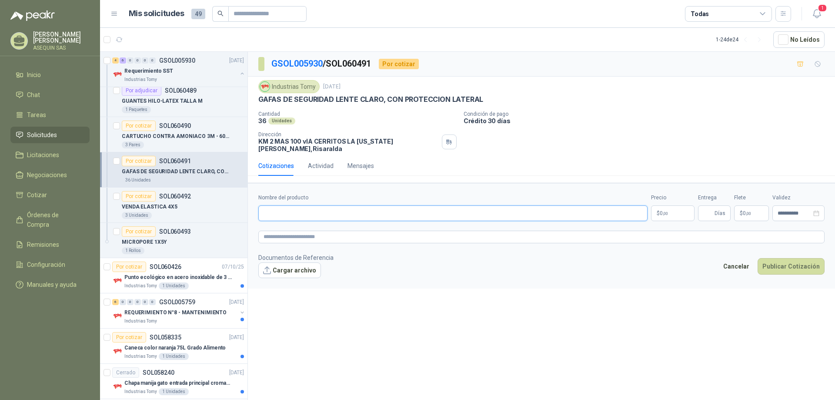
click at [279, 210] on input "Nombre del producto" at bounding box center [452, 213] width 389 height 16
type input "**********"
click at [673, 206] on p "$ 0 ,00" at bounding box center [672, 213] width 43 height 16
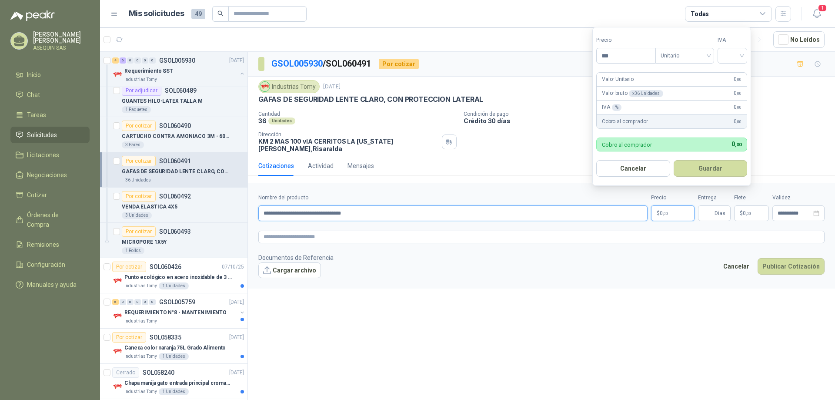
click at [391, 207] on input "**********" at bounding box center [452, 213] width 389 height 16
click at [678, 207] on p "$ 0 ,00" at bounding box center [672, 213] width 43 height 16
click at [625, 55] on input "***" at bounding box center [626, 55] width 59 height 15
click at [709, 53] on span "Unitario" at bounding box center [684, 55] width 48 height 13
click at [687, 72] on div "Unitario" at bounding box center [686, 74] width 45 height 10
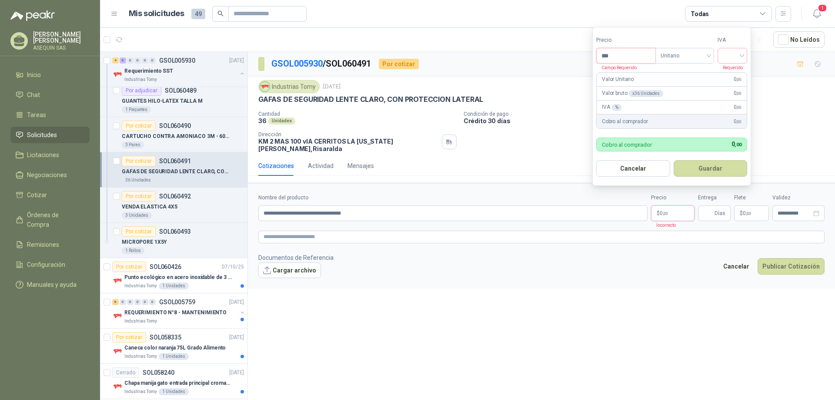
click at [624, 57] on input "***" at bounding box center [626, 55] width 59 height 15
type input "*******"
click at [614, 104] on div "%" at bounding box center [617, 107] width 10 height 7
click at [742, 53] on input "search" at bounding box center [732, 54] width 19 height 13
click at [736, 70] on div "19%" at bounding box center [734, 74] width 16 height 10
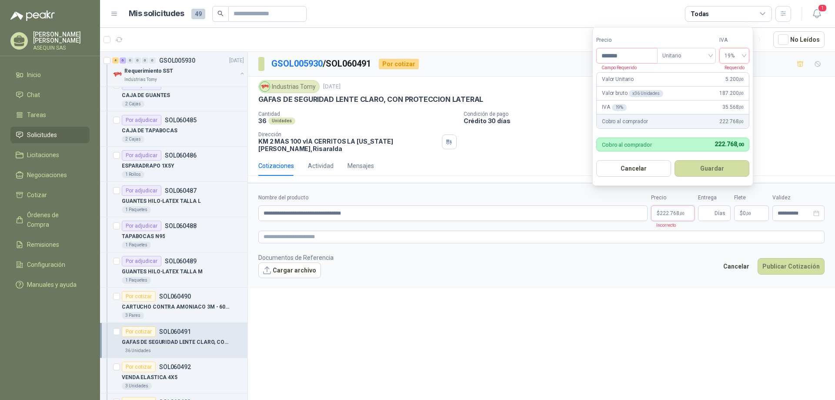
scroll to position [87, 0]
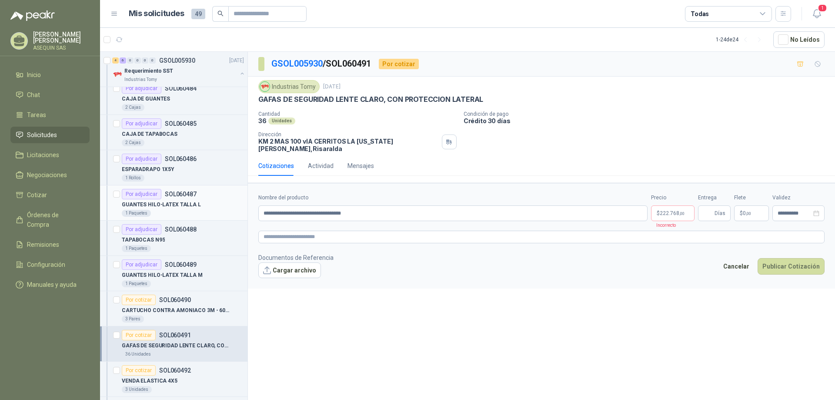
click at [187, 205] on p "GUANTES HILO-LATEX TALLA L" at bounding box center [161, 204] width 79 height 8
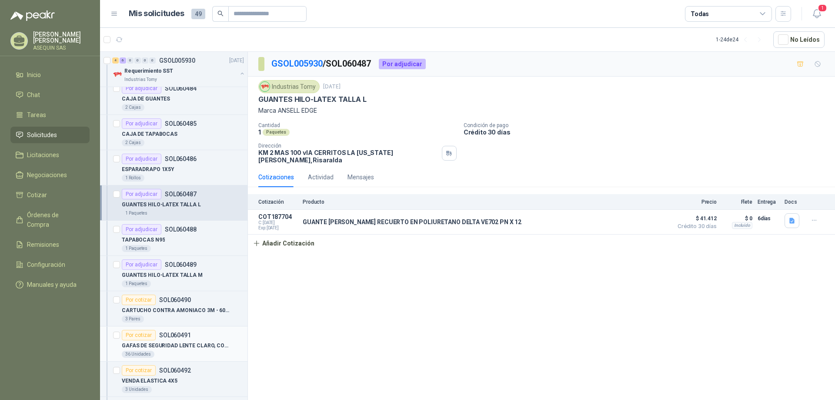
click at [177, 343] on p "GAFAS DE SEGURIDAD LENTE CLARO, CON PROTECCION LATERAL" at bounding box center [176, 345] width 108 height 8
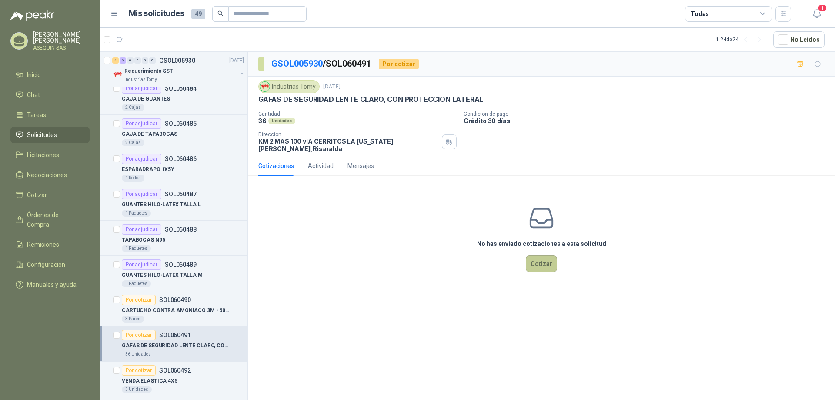
click at [542, 258] on button "Cotizar" at bounding box center [541, 263] width 31 height 17
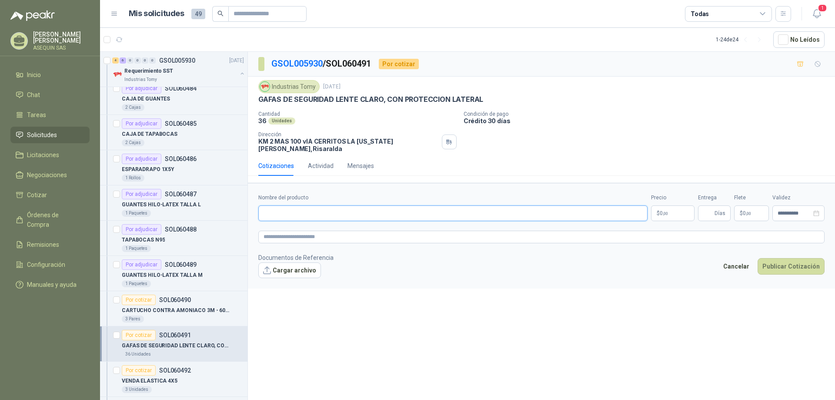
click at [284, 205] on input "Nombre del producto" at bounding box center [452, 213] width 389 height 16
type input "**********"
click at [668, 209] on p "$ 0 ,00" at bounding box center [672, 213] width 43 height 16
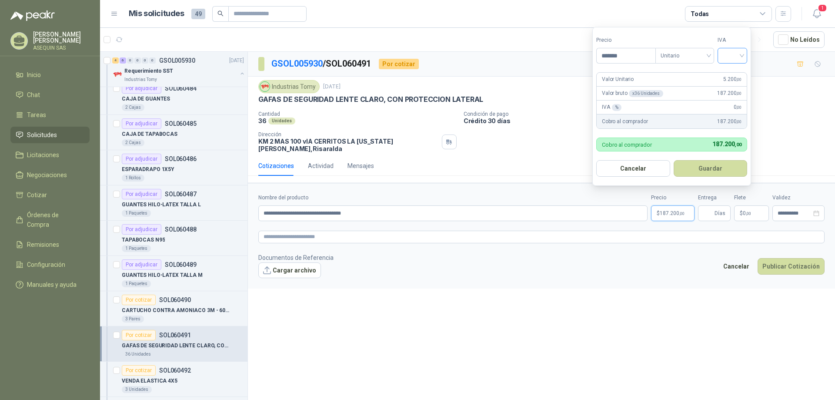
type input "*******"
click at [742, 52] on input "search" at bounding box center [732, 54] width 19 height 13
drag, startPoint x: 734, startPoint y: 72, endPoint x: 726, endPoint y: 78, distance: 10.5
click at [734, 72] on div "19%" at bounding box center [734, 74] width 16 height 10
drag, startPoint x: 715, startPoint y: 164, endPoint x: 708, endPoint y: 165, distance: 7.5
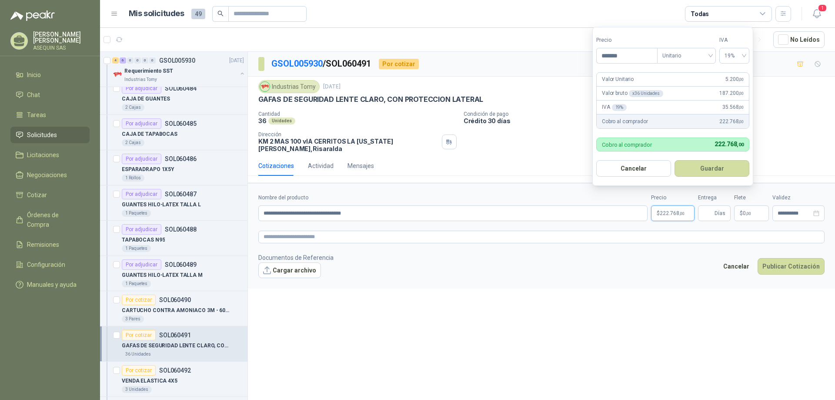
click at [715, 164] on button "Guardar" at bounding box center [711, 168] width 75 height 17
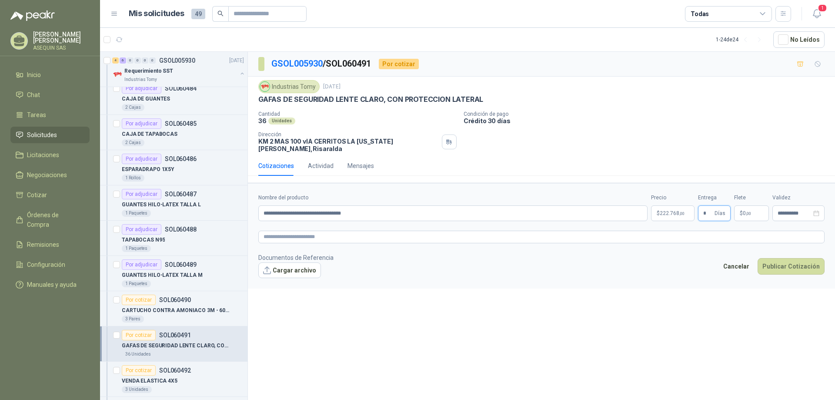
type input "*"
click at [287, 264] on button "Cargar archivo" at bounding box center [289, 270] width 63 height 16
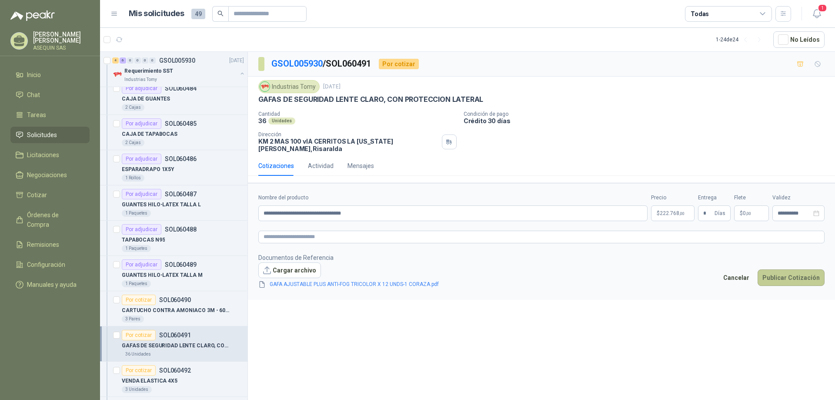
click at [782, 270] on button "Publicar Cotización" at bounding box center [790, 277] width 67 height 17
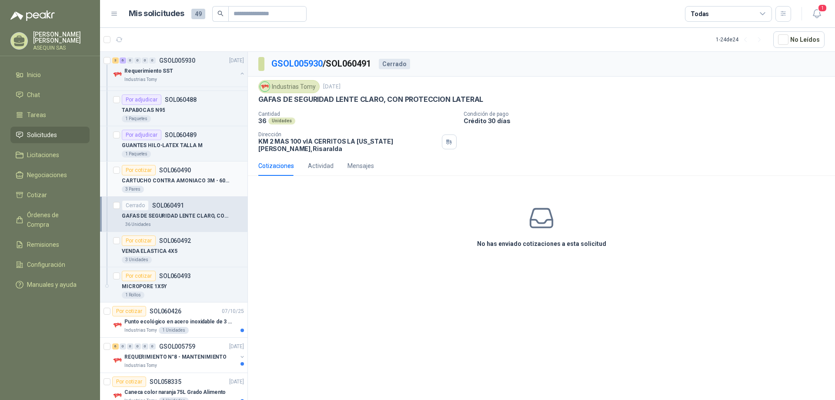
scroll to position [217, 0]
click at [180, 211] on p "GAFAS DE SEGURIDAD LENTE CLARO, CON PROTECCION LATERAL" at bounding box center [176, 215] width 108 height 8
click at [275, 161] on div "Cotizaciones" at bounding box center [276, 166] width 36 height 10
click at [320, 161] on div "Actividad" at bounding box center [321, 166] width 26 height 10
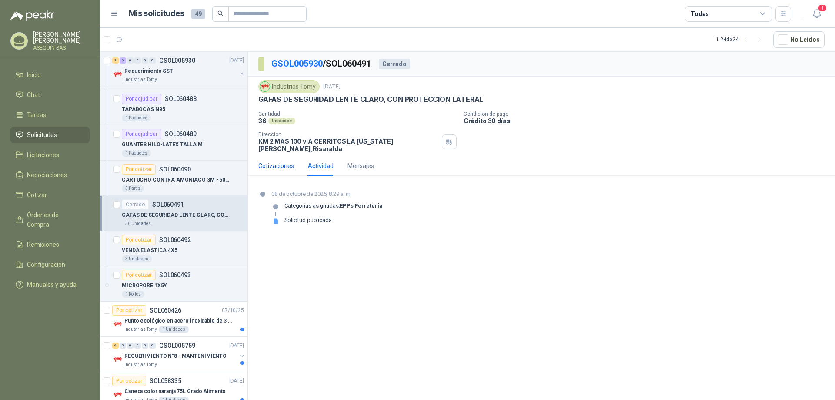
click at [275, 161] on div "Cotizaciones" at bounding box center [276, 166] width 36 height 10
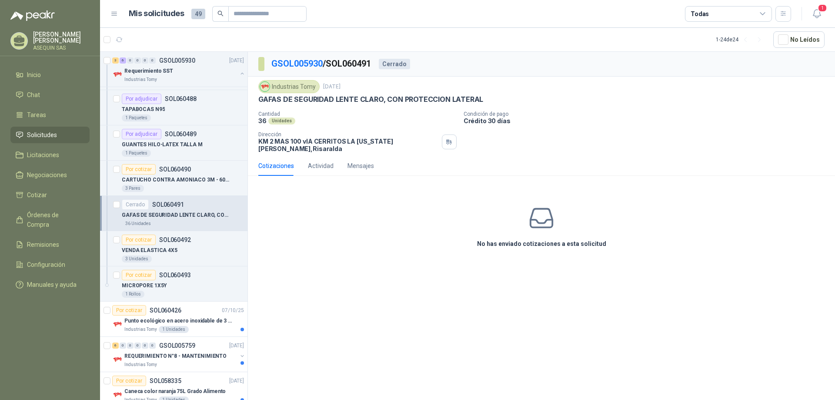
click at [187, 211] on p "GAFAS DE SEGURIDAD LENTE CLARO, CON PROTECCION LATERAL" at bounding box center [176, 215] width 108 height 8
click at [192, 178] on p "CARTUCHO CONTRA AMONIACO 3M - 6004" at bounding box center [176, 180] width 108 height 8
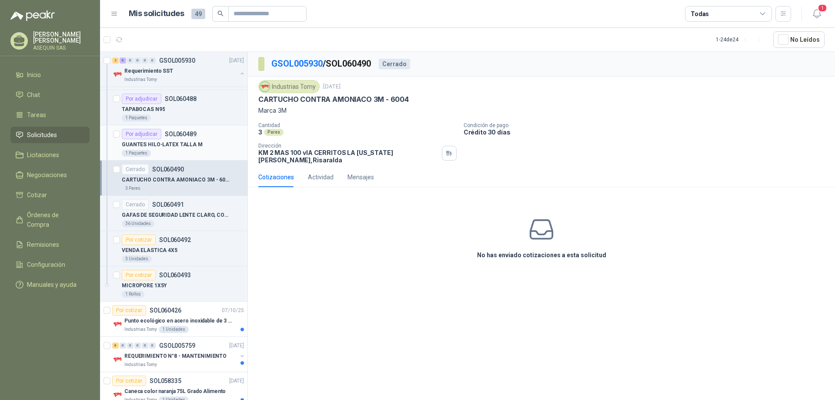
click at [197, 147] on p "GUANTES HILO-LATEX TALLA M" at bounding box center [162, 144] width 81 height 8
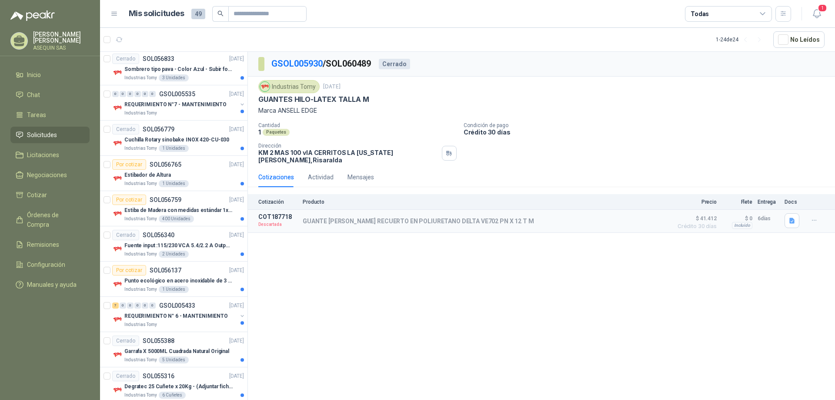
scroll to position [808, 0]
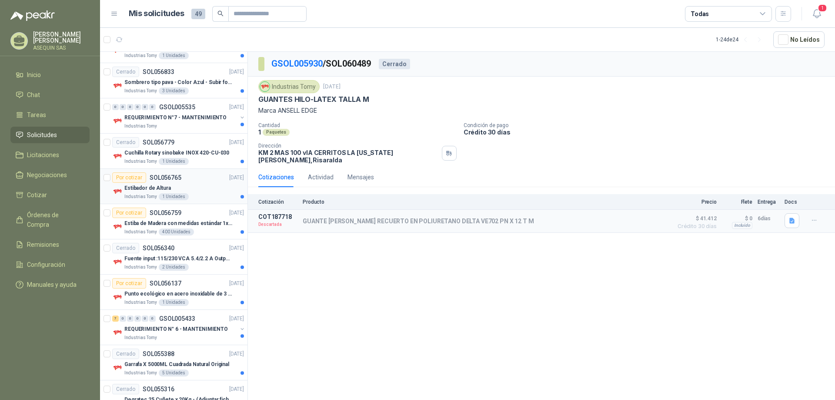
click at [143, 190] on p "Estibador de Altura" at bounding box center [147, 188] width 47 height 8
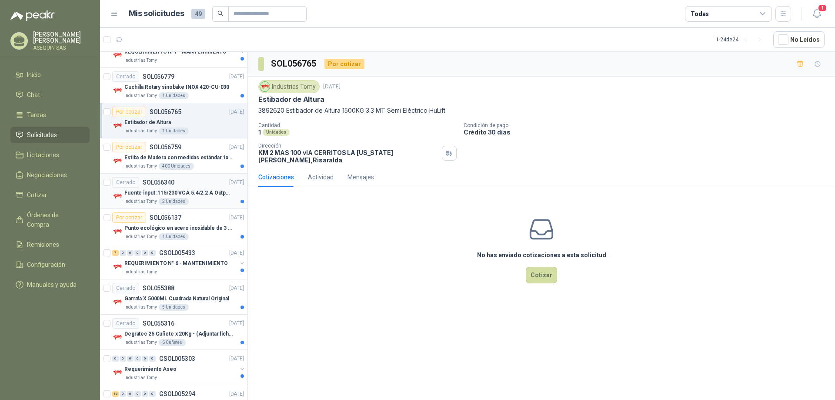
scroll to position [895, 0]
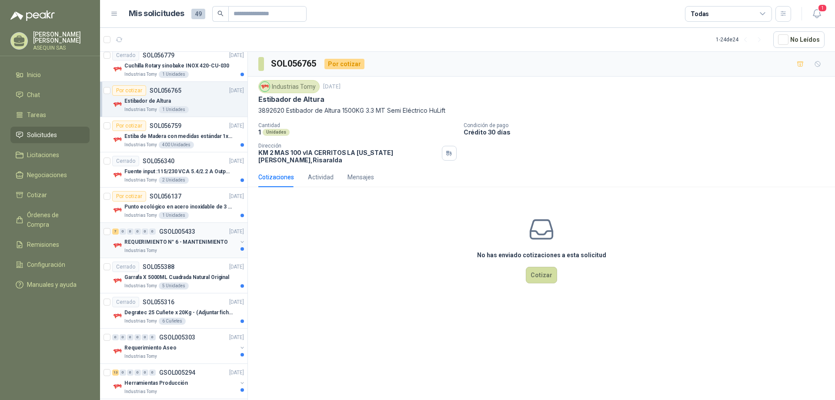
click at [172, 242] on p "REQUERIMIENTO N° 6 - MANTENIMIENTO" at bounding box center [175, 242] width 103 height 8
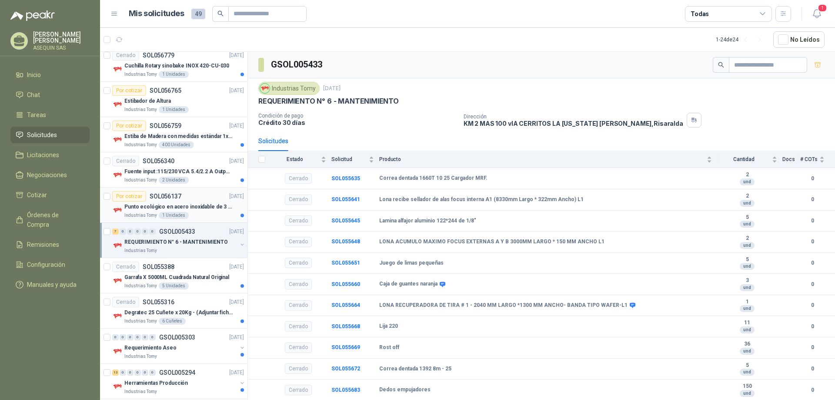
click at [162, 205] on p "Punto ecológico en acero inoxidable de 3 puestos, con capacidad para 121L cada …" at bounding box center [178, 207] width 108 height 8
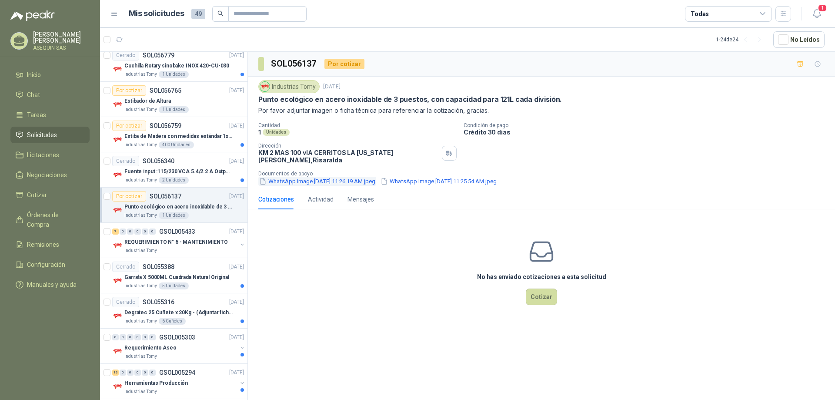
click at [306, 177] on button "WhatsApp Image [DATE] 11.26.19 AM.jpeg" at bounding box center [317, 181] width 118 height 9
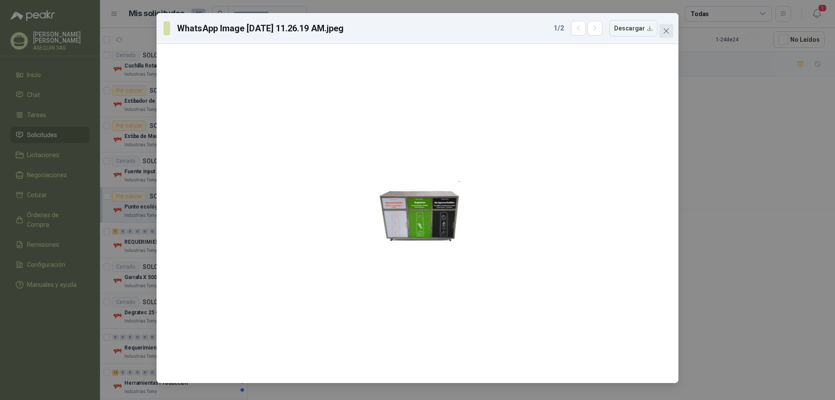
click at [667, 28] on icon "close" at bounding box center [666, 30] width 7 height 7
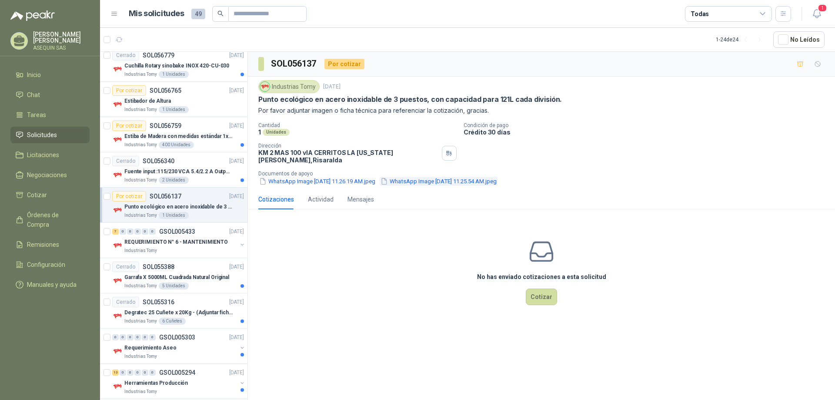
click at [456, 177] on button "WhatsApp Image [DATE] 11.25.54 AM.jpeg" at bounding box center [439, 181] width 118 height 9
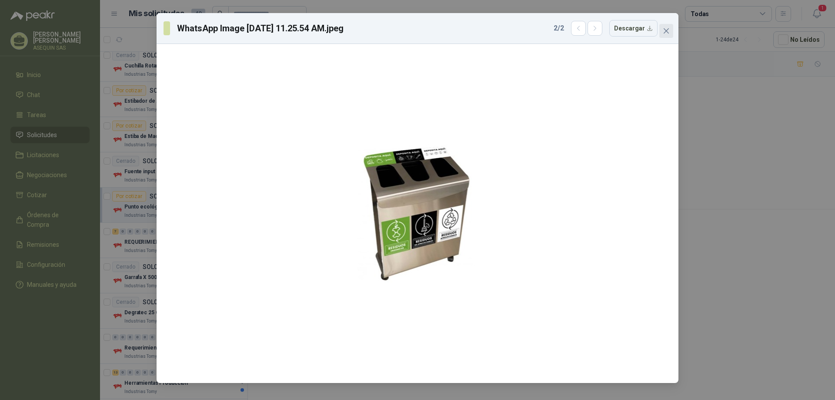
click at [661, 33] on span "Close" at bounding box center [666, 30] width 14 height 7
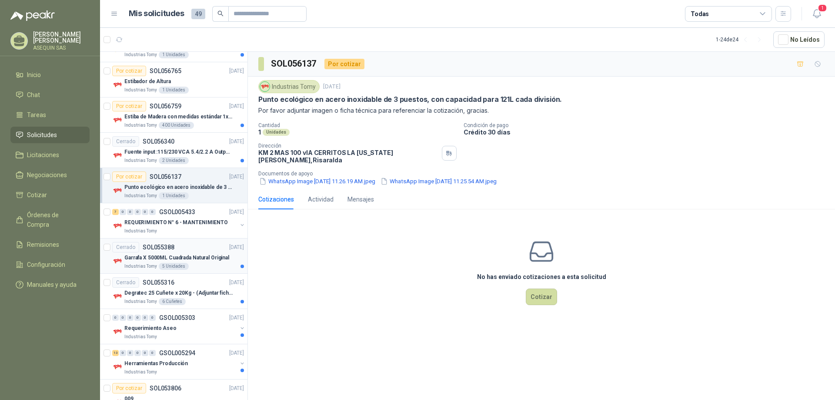
scroll to position [938, 0]
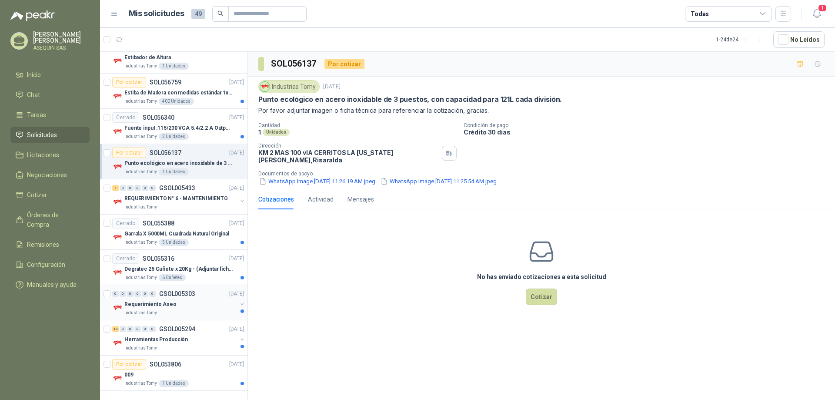
click at [162, 304] on p "Requerimiento Aseo" at bounding box center [150, 304] width 52 height 8
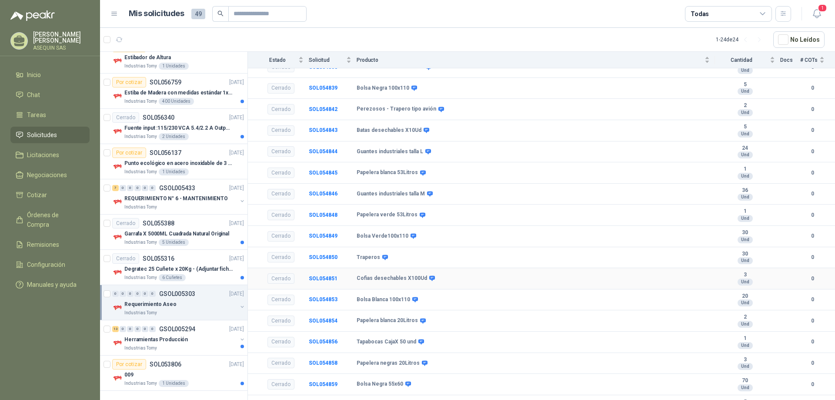
scroll to position [378, 0]
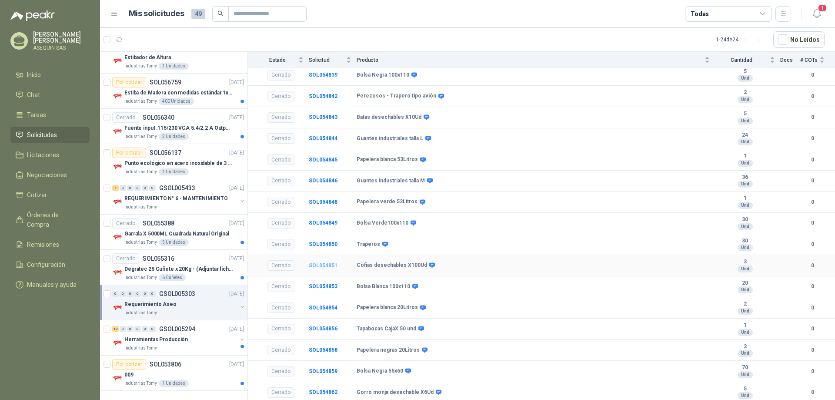
click at [326, 266] on b "SOL054851" at bounding box center [323, 265] width 29 height 6
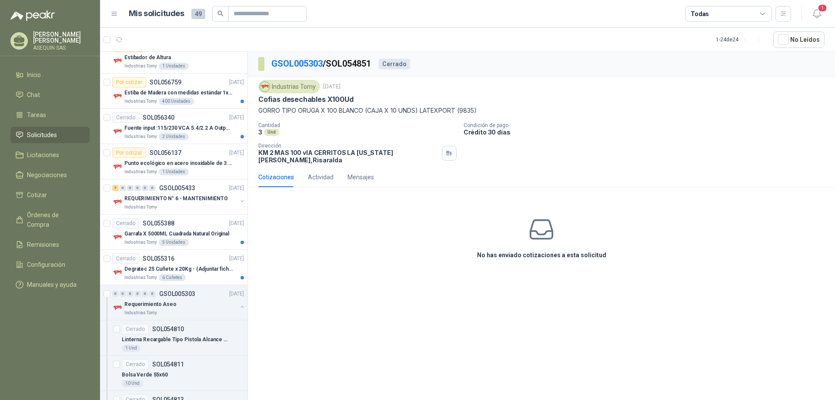
click at [355, 108] on p "GORRO TIPO ORUGA X 100 BLANCO (CAJA X 10 UNDS) LATEXPORT (9835)" at bounding box center [541, 111] width 566 height 10
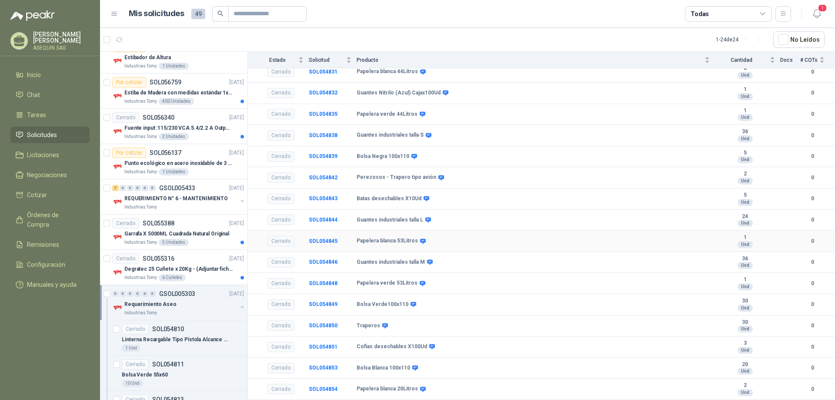
scroll to position [304, 0]
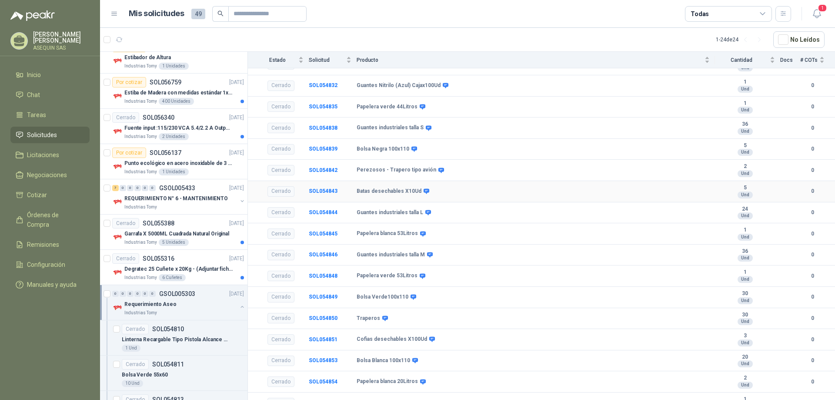
click at [368, 190] on b "Batas desechables X10Ud" at bounding box center [389, 191] width 65 height 7
click at [312, 190] on b "SOL054843" at bounding box center [323, 191] width 29 height 6
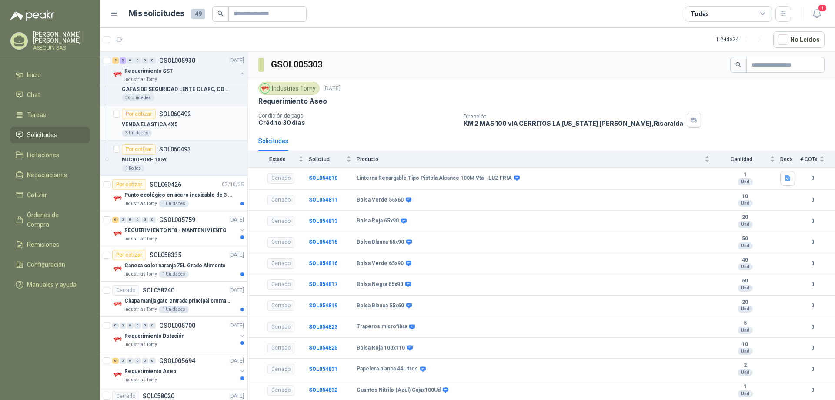
scroll to position [391, 0]
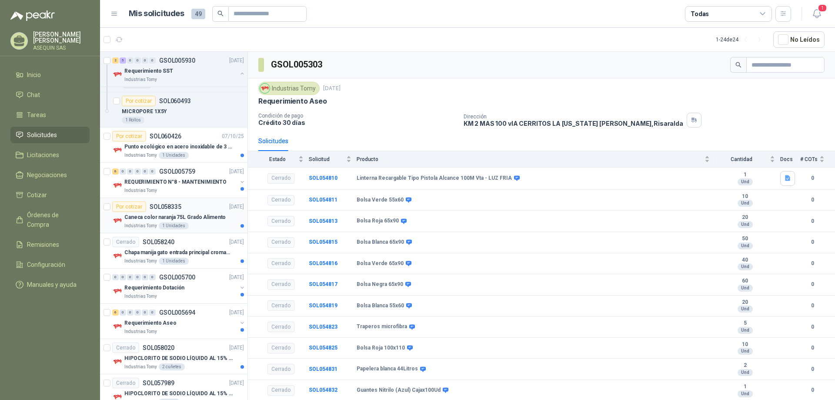
click at [133, 206] on div "Por cotizar" at bounding box center [129, 206] width 34 height 10
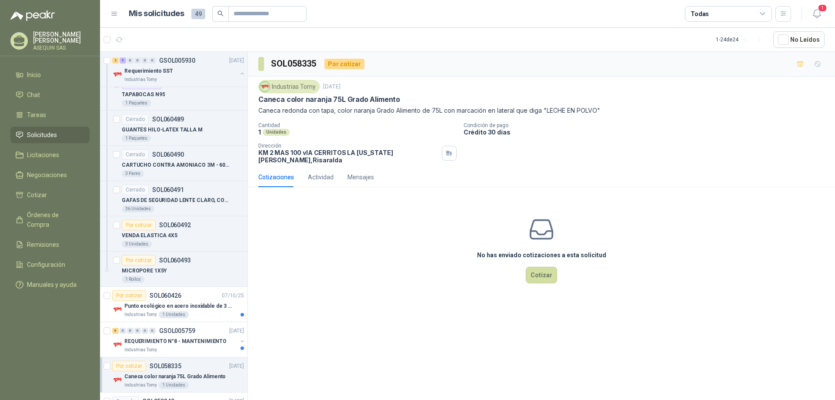
scroll to position [217, 0]
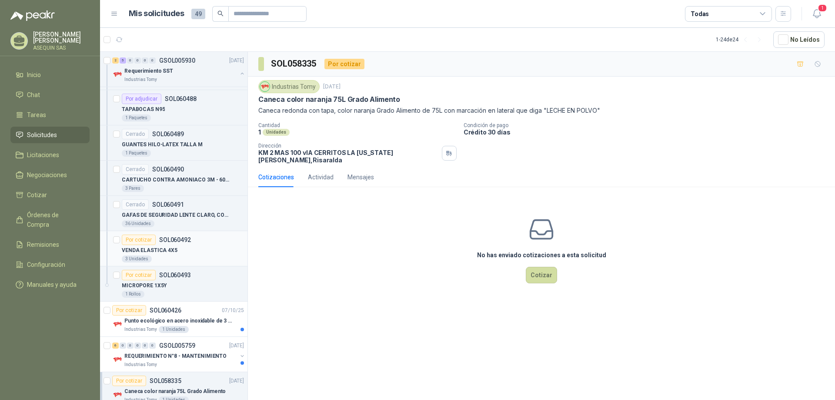
click at [139, 237] on div "Por cotizar" at bounding box center [139, 239] width 34 height 10
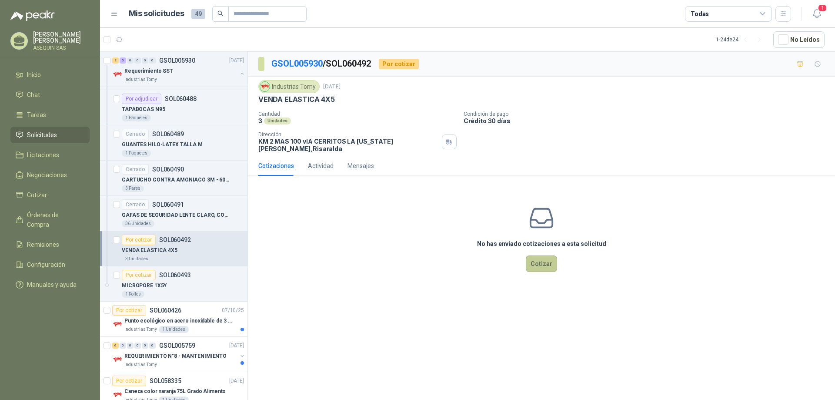
click at [536, 257] on button "Cotizar" at bounding box center [541, 263] width 31 height 17
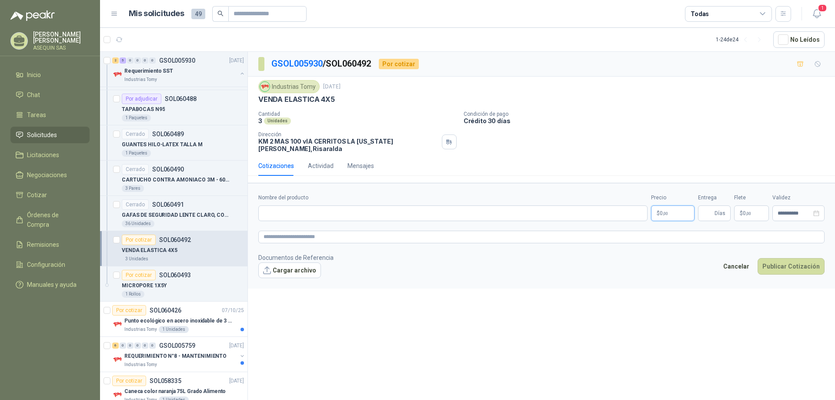
click at [664, 210] on span "0 ,00" at bounding box center [664, 212] width 8 height 5
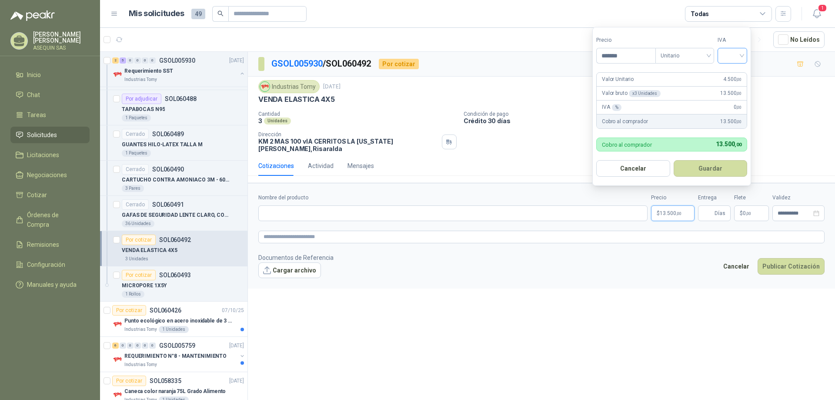
type input "*******"
click at [742, 55] on input "search" at bounding box center [732, 54] width 19 height 13
click at [739, 71] on div "19%" at bounding box center [734, 74] width 16 height 10
click at [710, 166] on button "Guardar" at bounding box center [711, 168] width 75 height 17
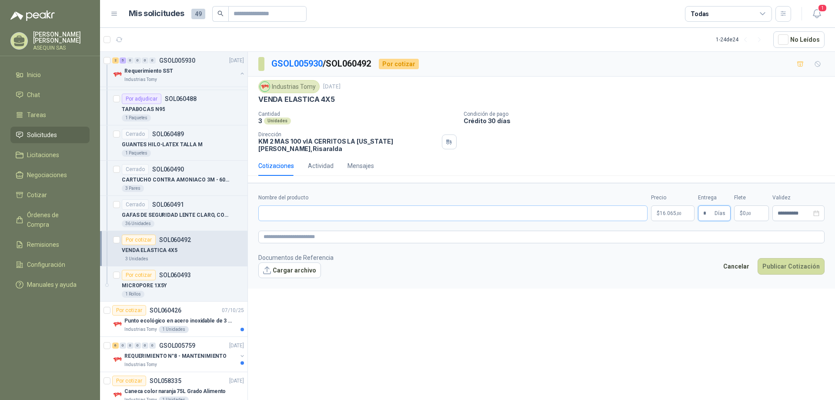
type input "*"
click at [317, 205] on input "Nombre del producto" at bounding box center [452, 213] width 389 height 16
type input "**********"
click at [795, 258] on button "Publicar Cotización" at bounding box center [790, 266] width 67 height 17
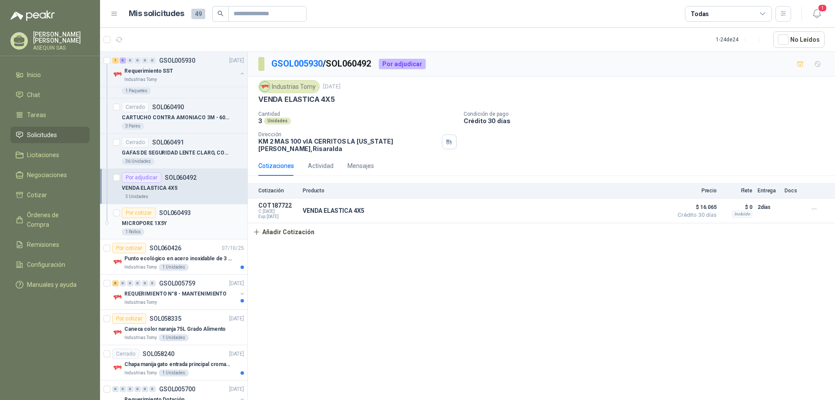
scroll to position [304, 0]
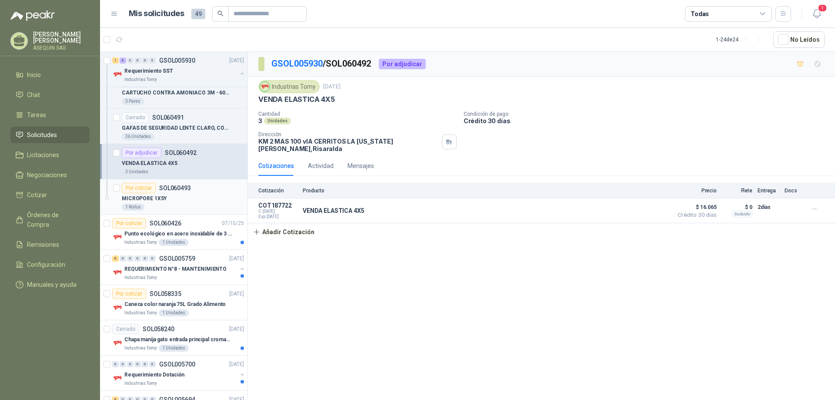
click at [142, 186] on div "Por cotizar" at bounding box center [139, 188] width 34 height 10
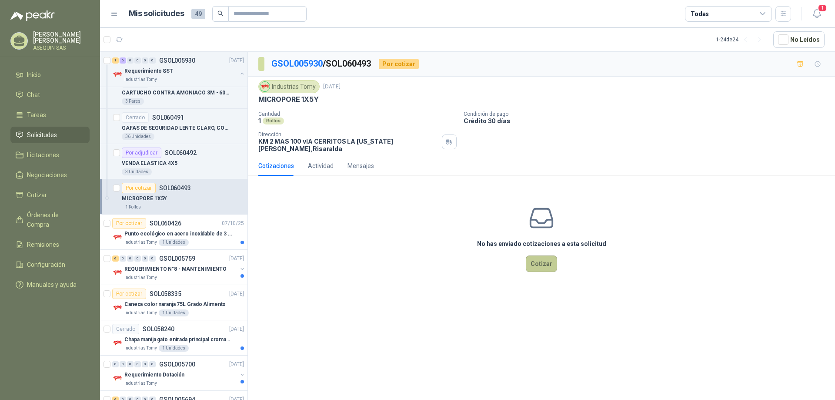
click at [535, 257] on button "Cotizar" at bounding box center [541, 263] width 31 height 17
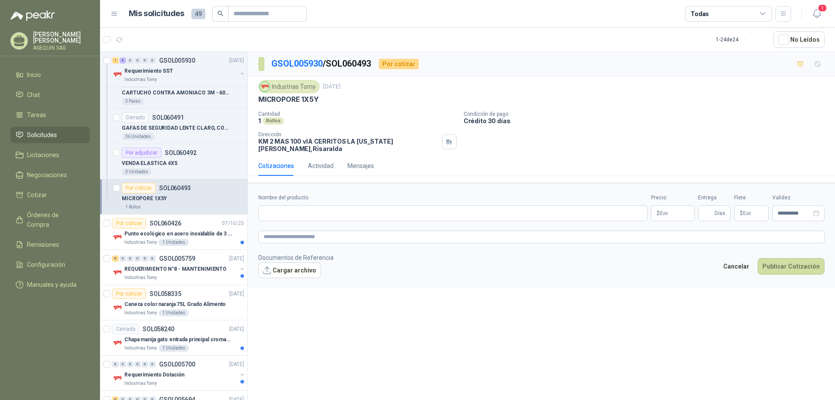
click at [663, 211] on span ",00" at bounding box center [665, 213] width 5 height 5
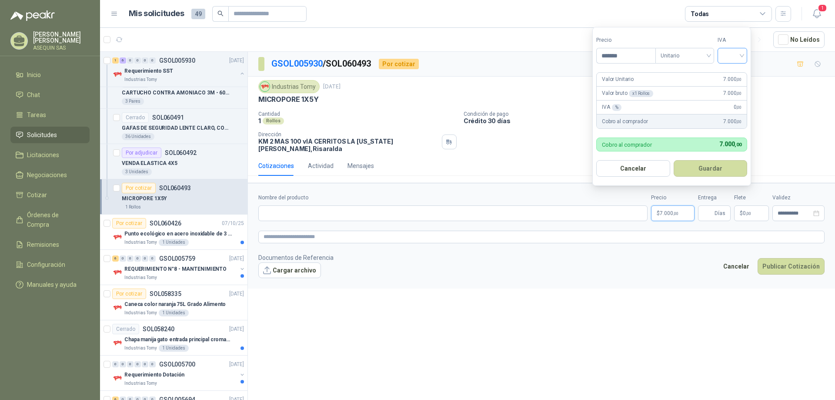
type input "*******"
click at [742, 55] on input "search" at bounding box center [732, 54] width 19 height 13
click at [731, 72] on div "19%" at bounding box center [734, 74] width 16 height 10
click at [703, 168] on button "Guardar" at bounding box center [711, 168] width 75 height 17
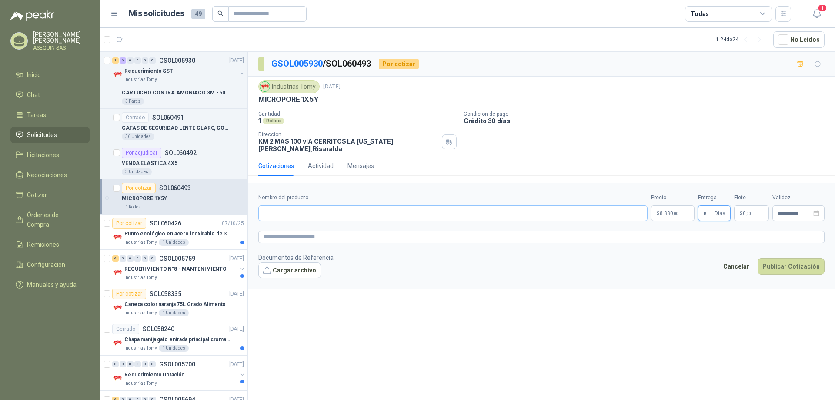
type input "*"
drag, startPoint x: 358, startPoint y: 209, endPoint x: 362, endPoint y: 210, distance: 4.4
click at [358, 209] on input "Nombre del producto" at bounding box center [452, 213] width 389 height 16
type input "*********"
click at [786, 261] on button "Publicar Cotización" at bounding box center [790, 266] width 67 height 17
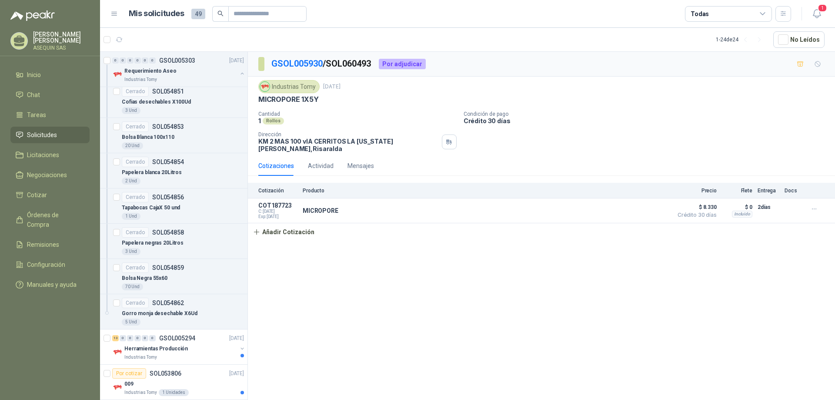
scroll to position [1960, 0]
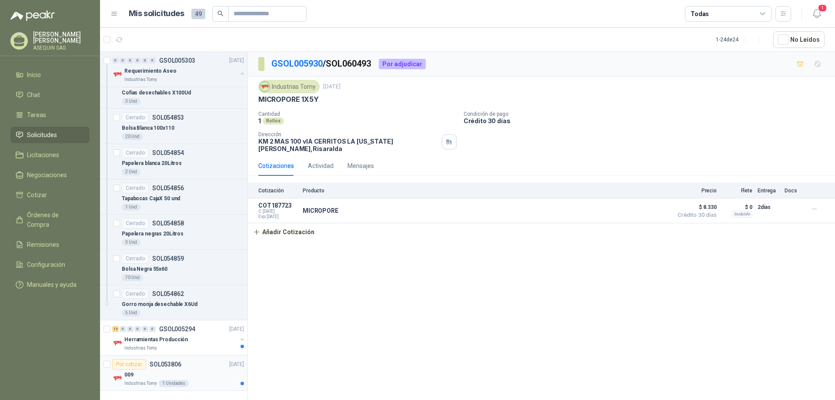
click at [135, 363] on div "Por cotizar" at bounding box center [129, 364] width 34 height 10
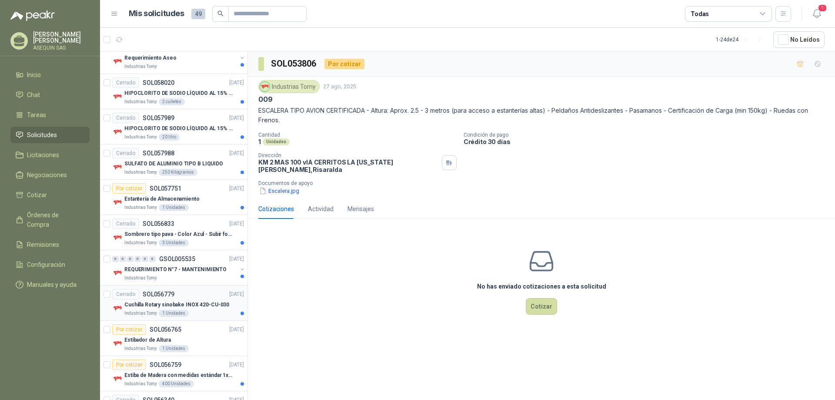
scroll to position [612, 0]
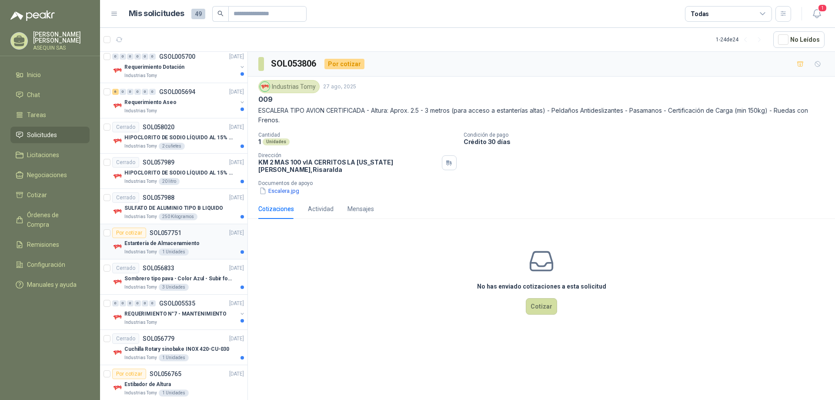
click at [135, 234] on div "Por cotizar" at bounding box center [129, 232] width 34 height 10
